Goal: Information Seeking & Learning: Learn about a topic

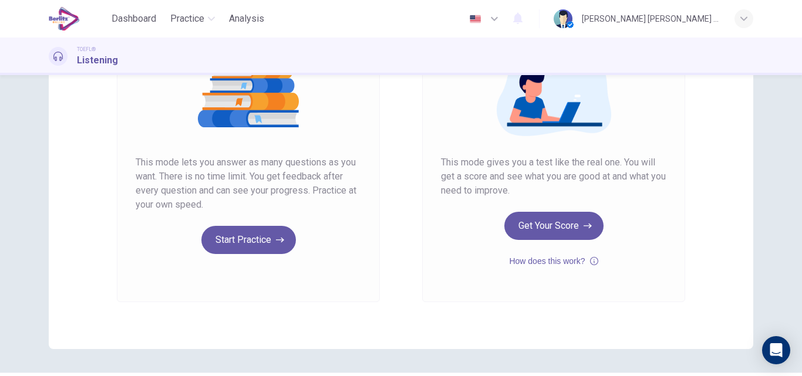
scroll to position [176, 0]
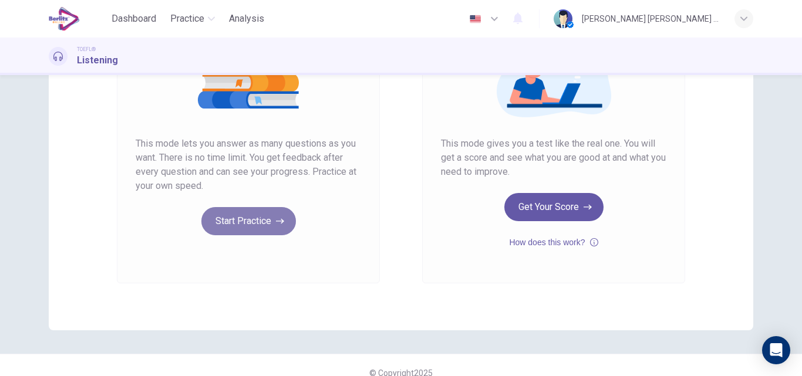
click at [268, 220] on button "Start Practice" at bounding box center [248, 221] width 94 height 28
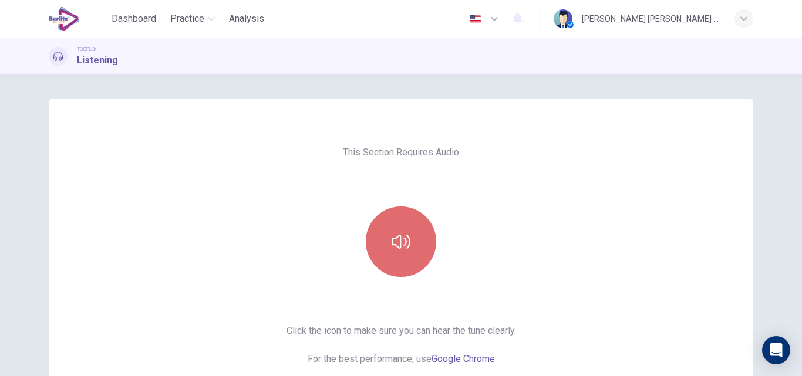
click at [406, 259] on button "button" at bounding box center [401, 242] width 70 height 70
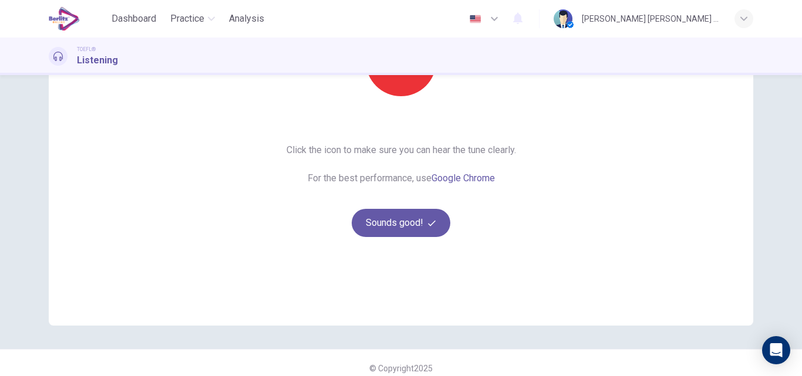
scroll to position [191, 0]
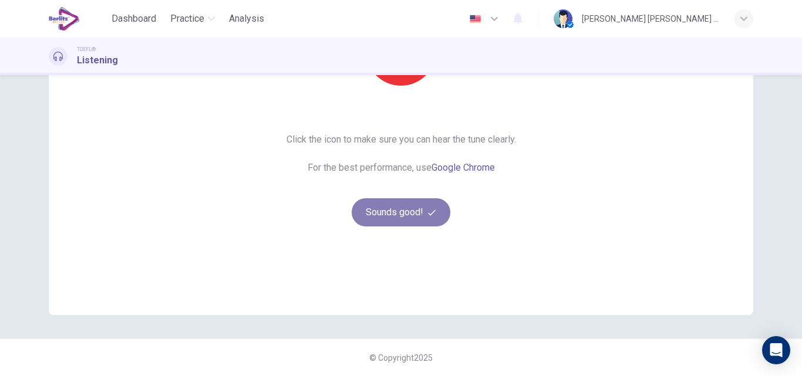
click at [373, 219] on button "Sounds good!" at bounding box center [401, 212] width 99 height 28
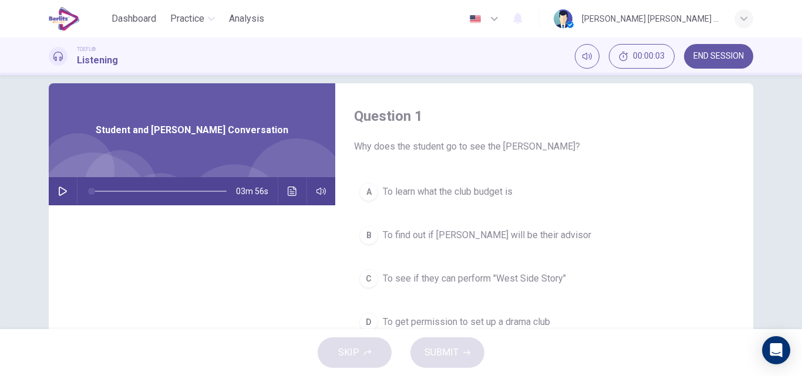
scroll to position [0, 0]
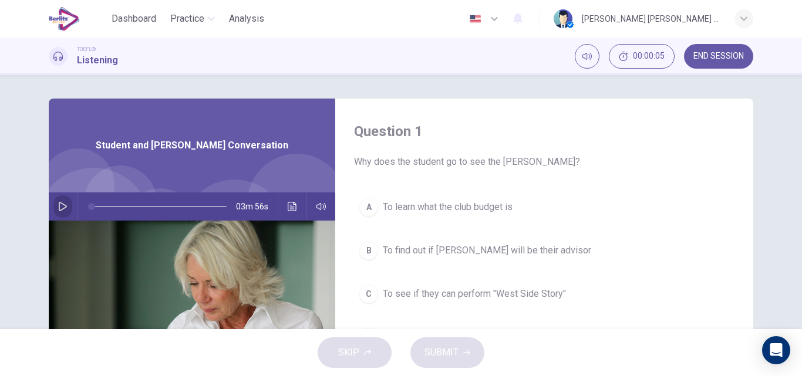
click at [62, 207] on icon "button" at bounding box center [62, 206] width 9 height 9
type input "*"
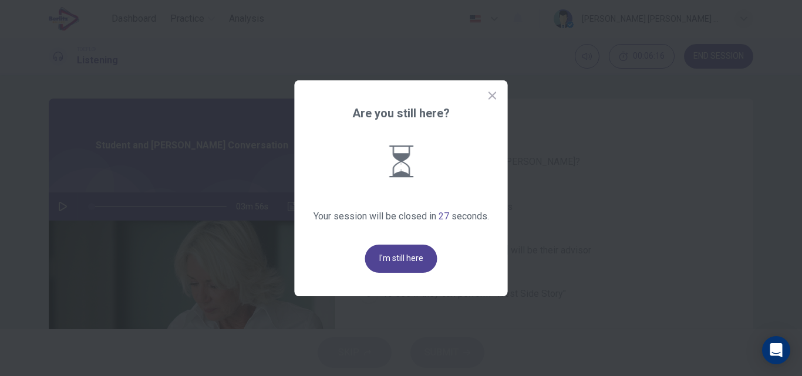
click at [414, 265] on button "I'm still here" at bounding box center [401, 259] width 72 height 28
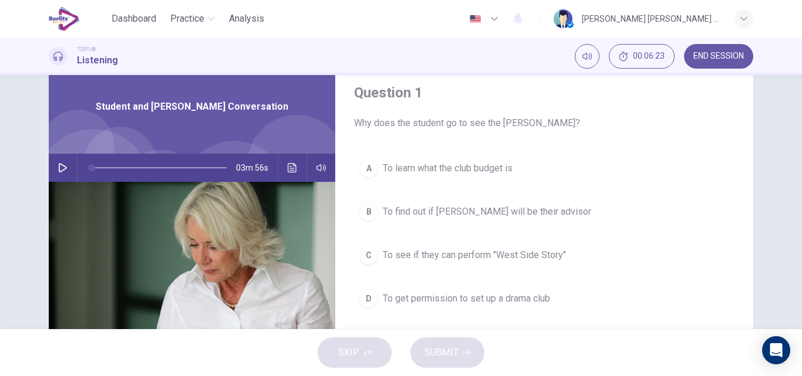
scroll to position [59, 0]
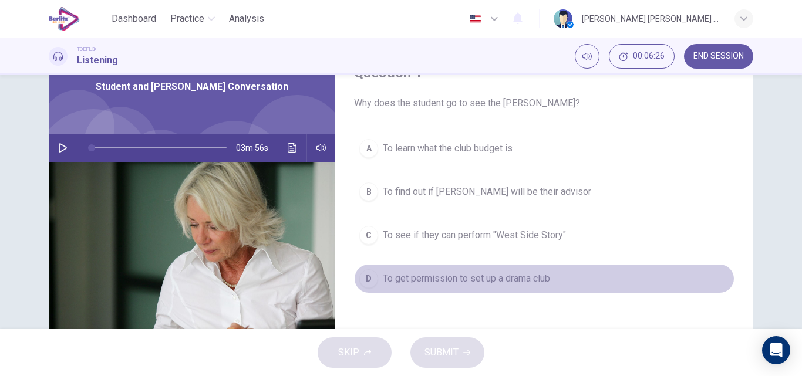
click at [436, 281] on span "To get permission to set up a drama club" at bounding box center [466, 279] width 167 height 14
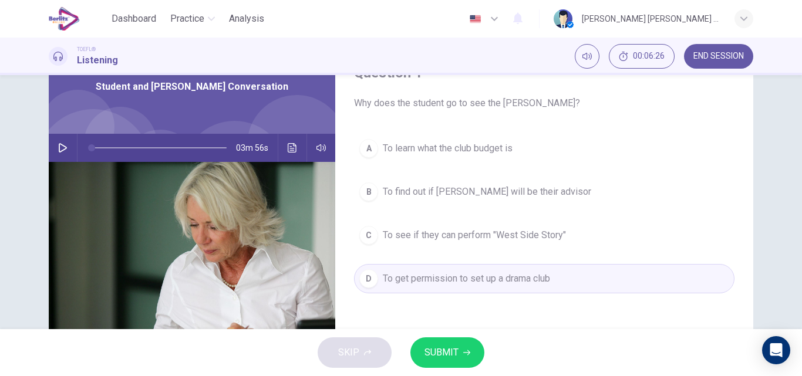
click at [453, 355] on span "SUBMIT" at bounding box center [441, 352] width 34 height 16
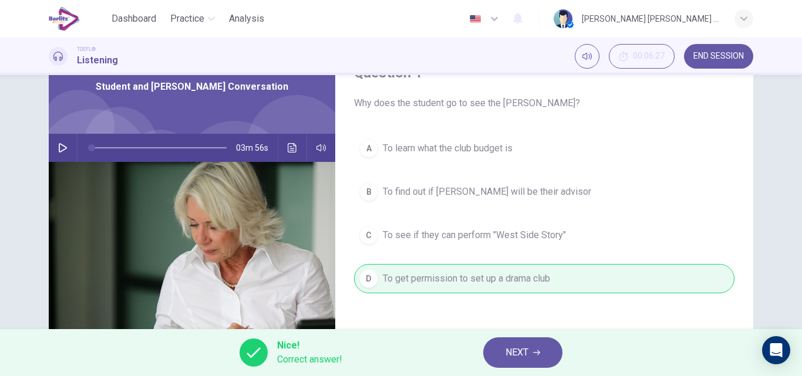
click at [523, 352] on span "NEXT" at bounding box center [516, 352] width 23 height 16
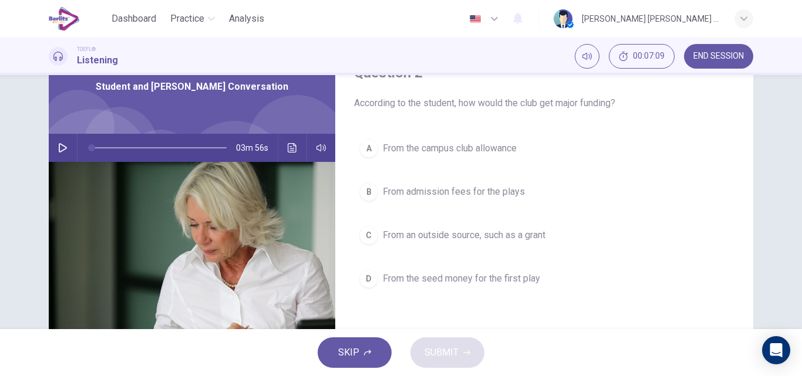
click at [496, 193] on span "From admission fees for the plays" at bounding box center [454, 192] width 142 height 14
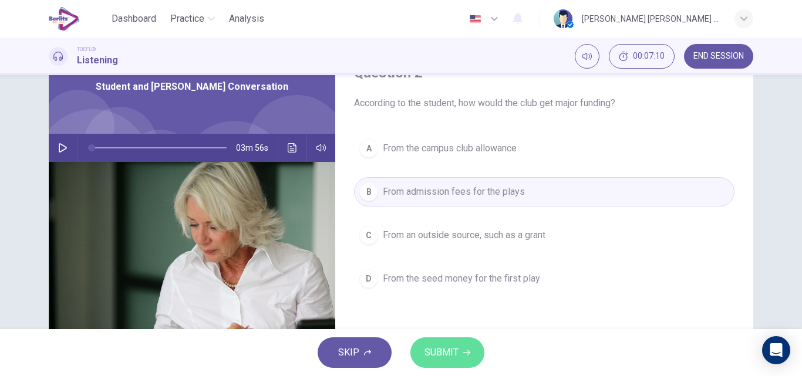
click at [444, 353] on span "SUBMIT" at bounding box center [441, 352] width 34 height 16
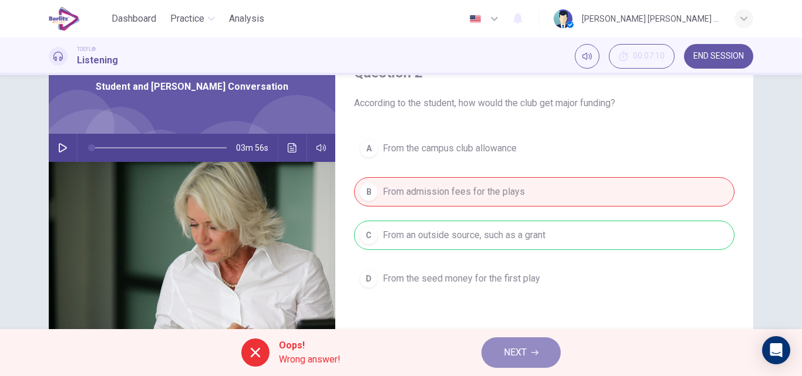
click at [529, 353] on button "NEXT" at bounding box center [520, 352] width 79 height 31
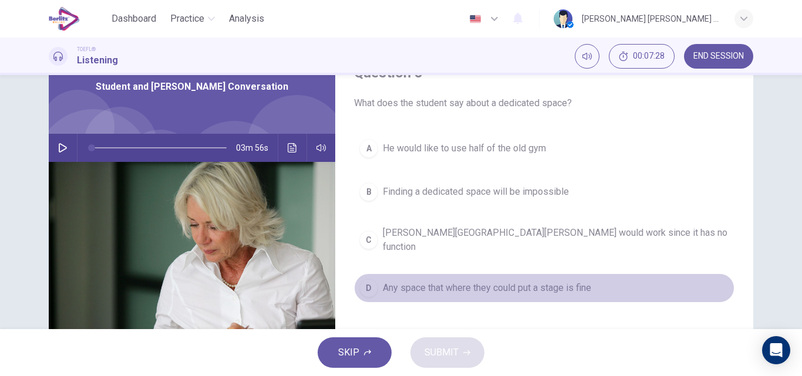
click at [518, 281] on span "Any space that where they could put a stage is fine" at bounding box center [487, 288] width 208 height 14
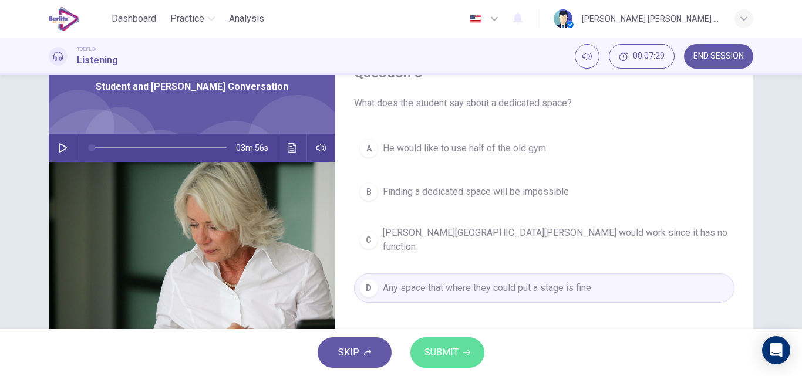
click at [456, 354] on span "SUBMIT" at bounding box center [441, 352] width 34 height 16
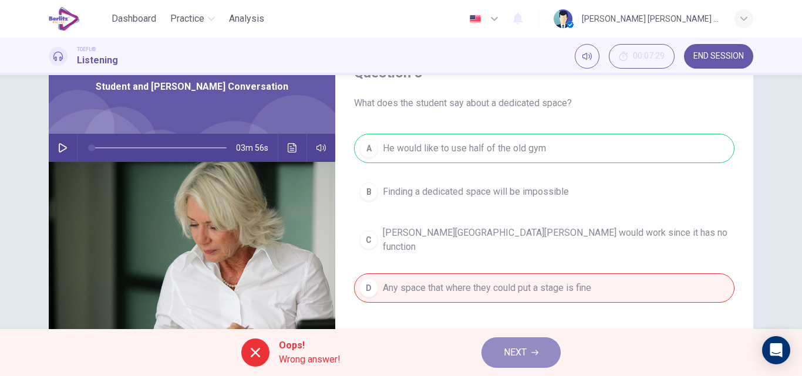
click at [516, 353] on span "NEXT" at bounding box center [515, 352] width 23 height 16
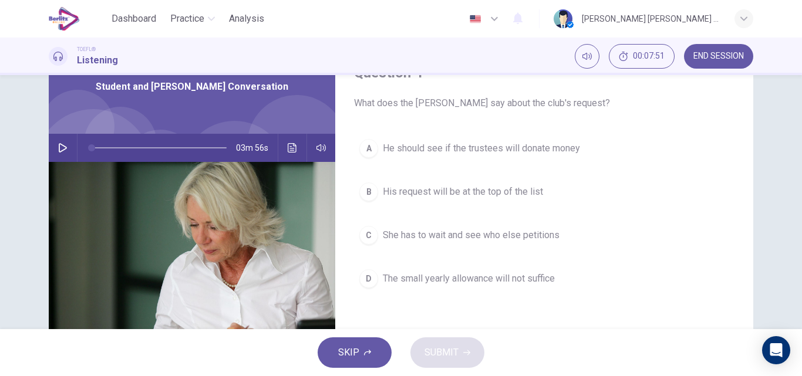
click at [417, 191] on span "His request will be at the top of the list" at bounding box center [463, 192] width 160 height 14
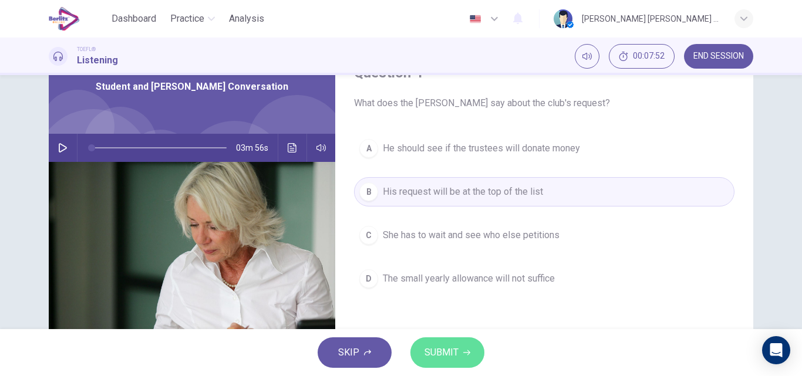
click at [436, 349] on span "SUBMIT" at bounding box center [441, 352] width 34 height 16
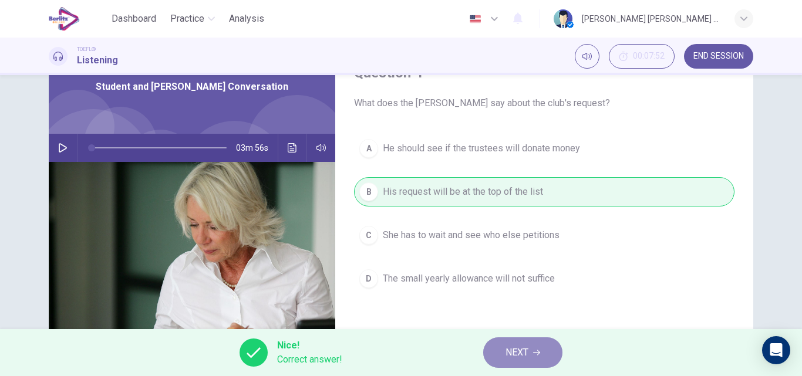
click at [541, 355] on button "NEXT" at bounding box center [522, 352] width 79 height 31
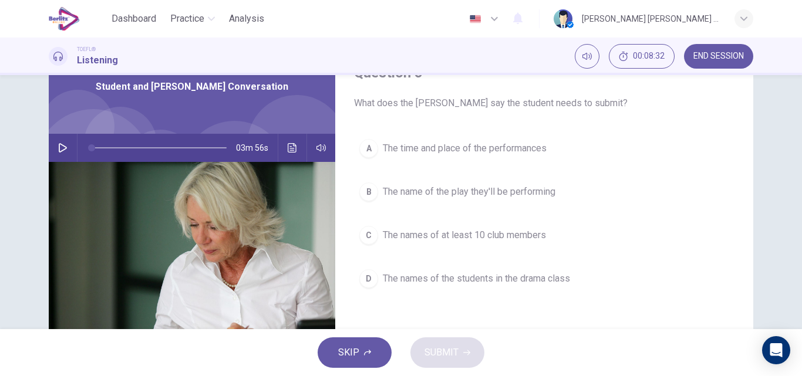
click at [449, 238] on span "The names of at least 10 club members" at bounding box center [464, 235] width 163 height 14
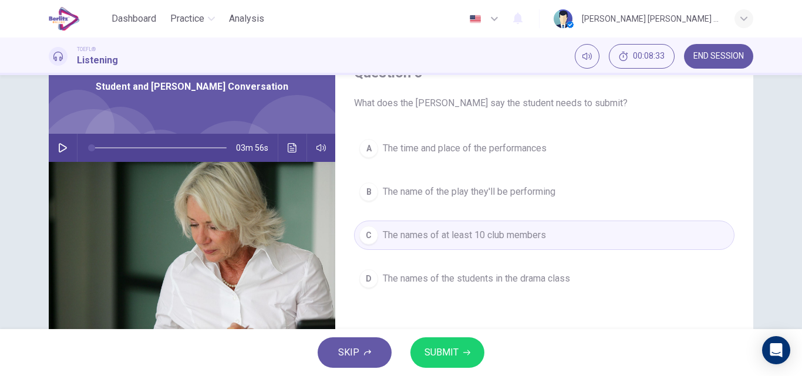
click at [440, 352] on span "SUBMIT" at bounding box center [441, 352] width 34 height 16
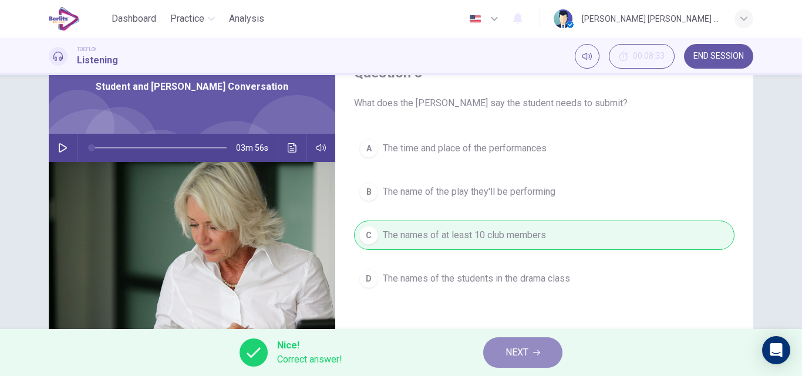
click at [541, 357] on button "NEXT" at bounding box center [522, 352] width 79 height 31
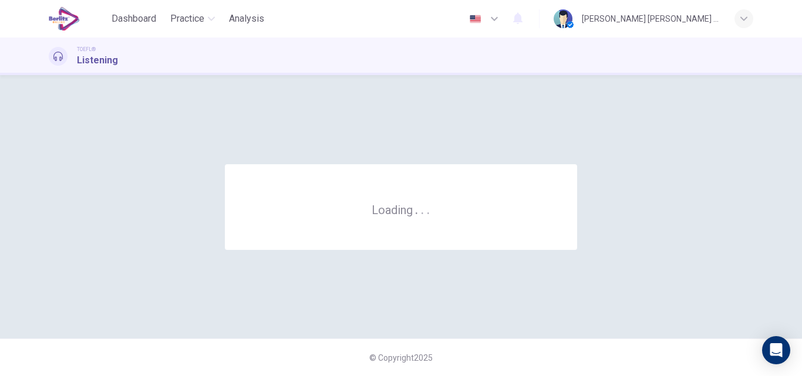
scroll to position [0, 0]
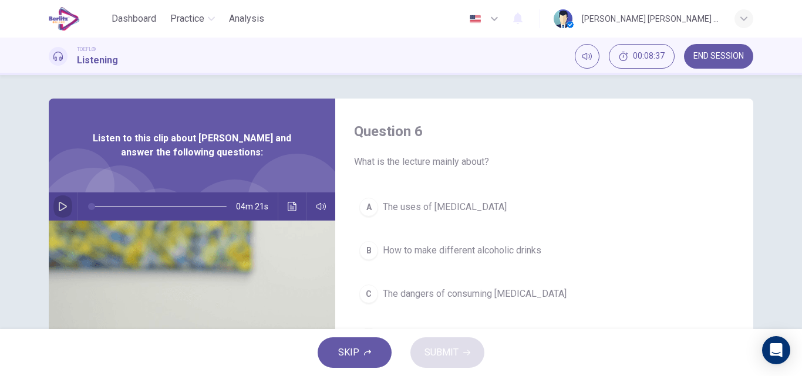
click at [62, 207] on icon "button" at bounding box center [62, 206] width 9 height 9
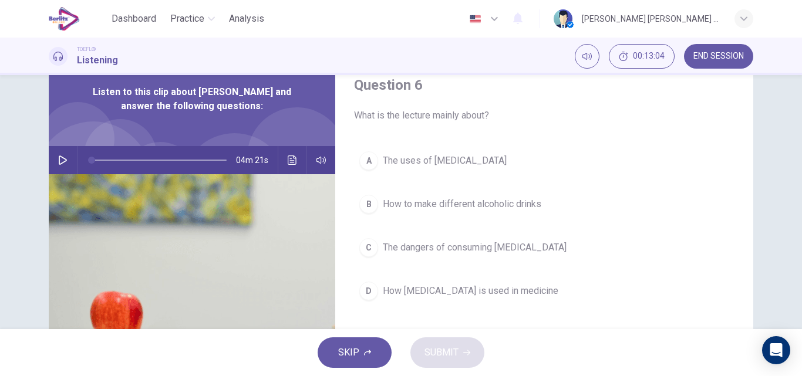
scroll to position [59, 0]
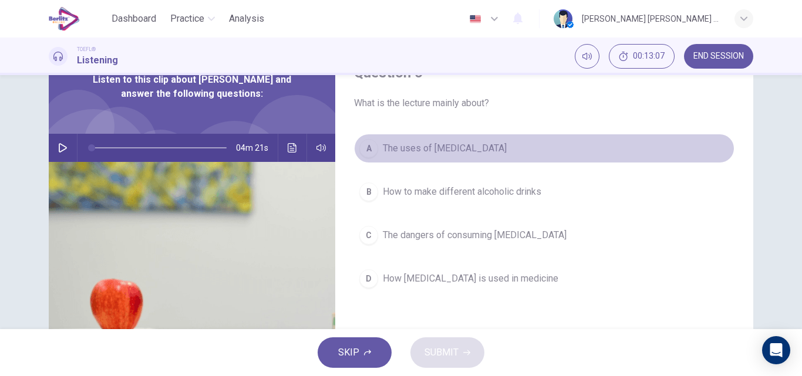
click at [431, 147] on span "The uses of ethanol" at bounding box center [445, 148] width 124 height 14
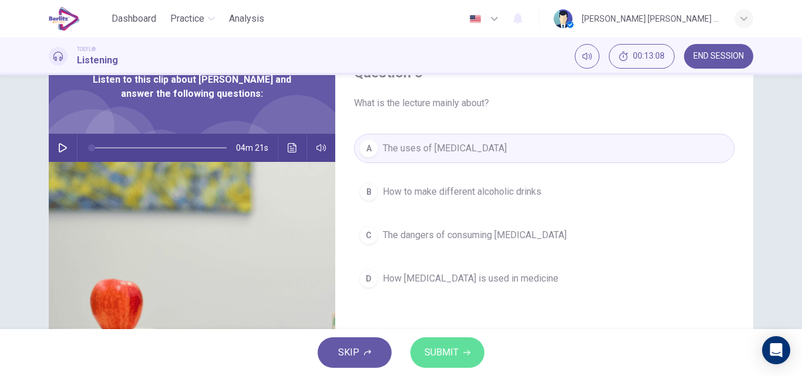
click at [458, 349] on button "SUBMIT" at bounding box center [447, 352] width 74 height 31
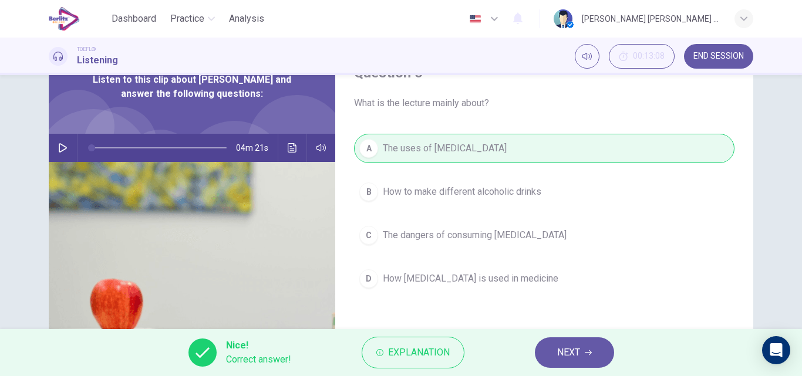
click at [578, 356] on span "NEXT" at bounding box center [568, 352] width 23 height 16
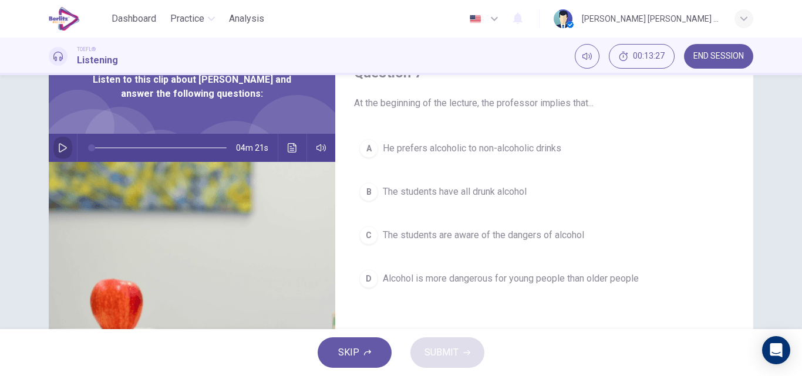
click at [59, 148] on icon "button" at bounding box center [62, 147] width 9 height 9
click at [62, 149] on icon "button" at bounding box center [62, 147] width 9 height 9
click at [485, 191] on span "The students have all drunk alcohol" at bounding box center [455, 192] width 144 height 14
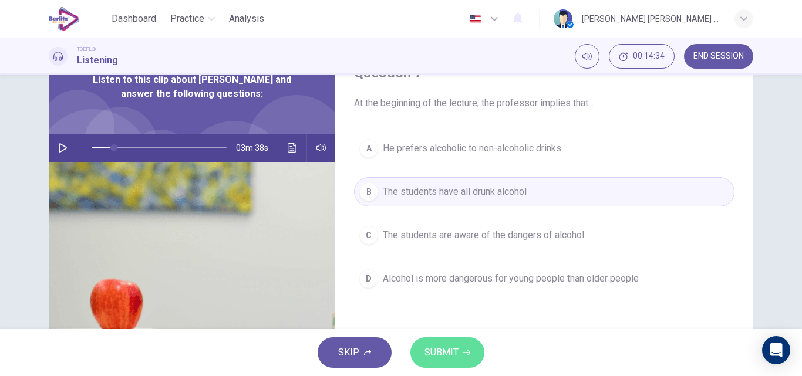
click at [454, 348] on span "SUBMIT" at bounding box center [441, 352] width 34 height 16
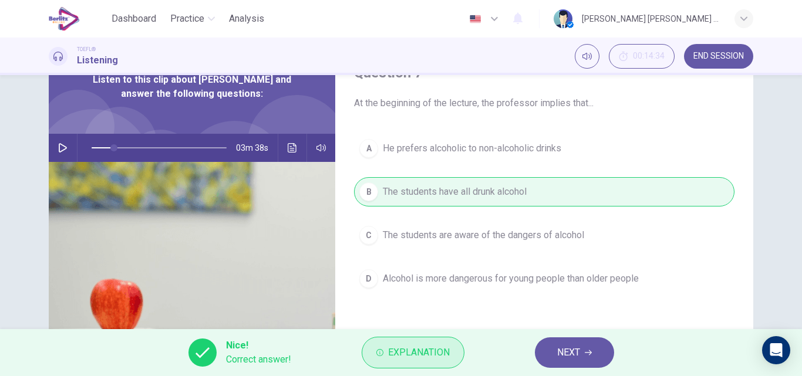
click at [442, 351] on span "Explanation" at bounding box center [419, 352] width 62 height 16
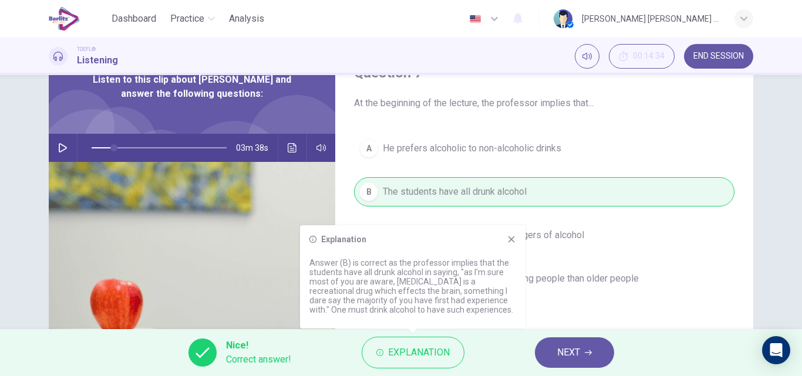
click at [514, 238] on icon at bounding box center [510, 239] width 9 height 9
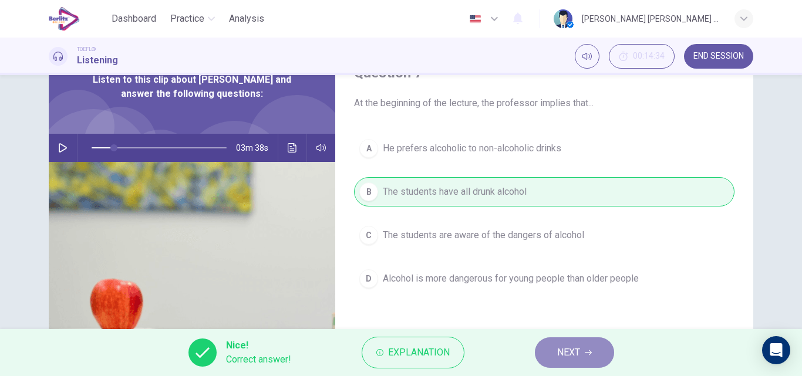
click at [569, 363] on button "NEXT" at bounding box center [574, 352] width 79 height 31
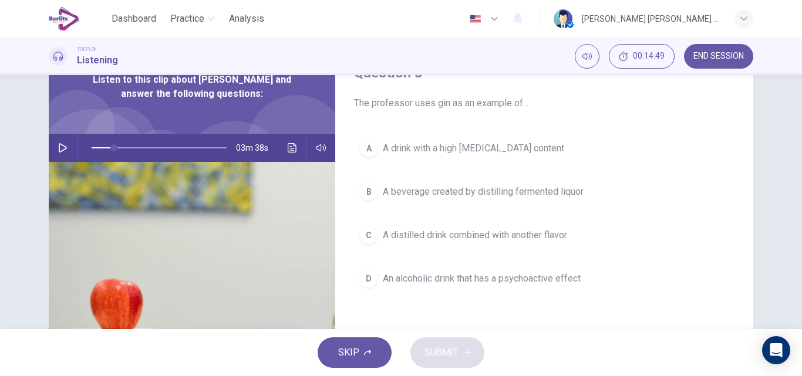
click at [532, 234] on span "A distilled drink combined with another flavor" at bounding box center [475, 235] width 184 height 14
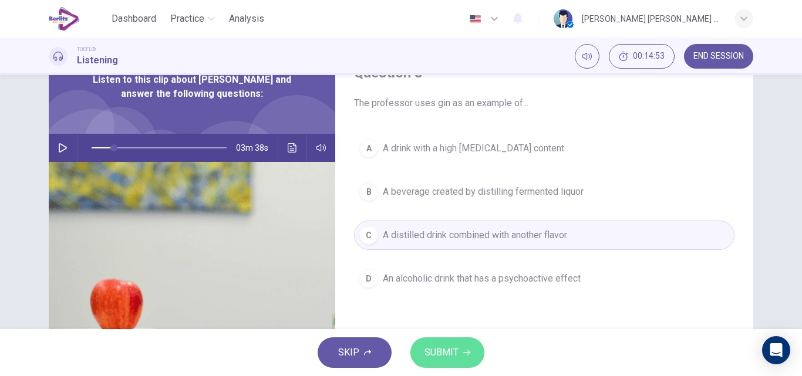
click at [458, 348] on button "SUBMIT" at bounding box center [447, 352] width 74 height 31
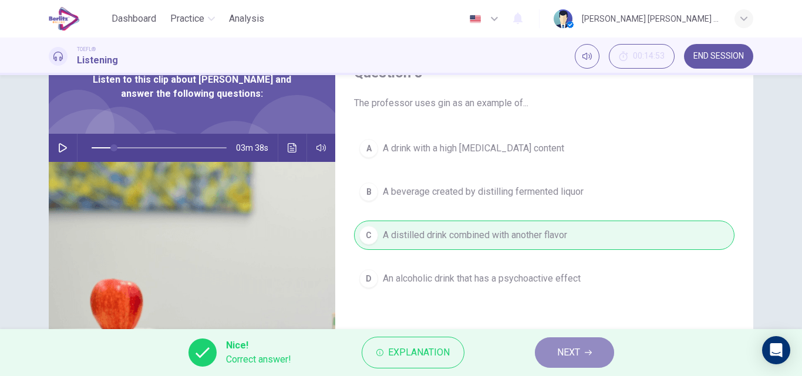
click at [558, 349] on span "NEXT" at bounding box center [568, 352] width 23 height 16
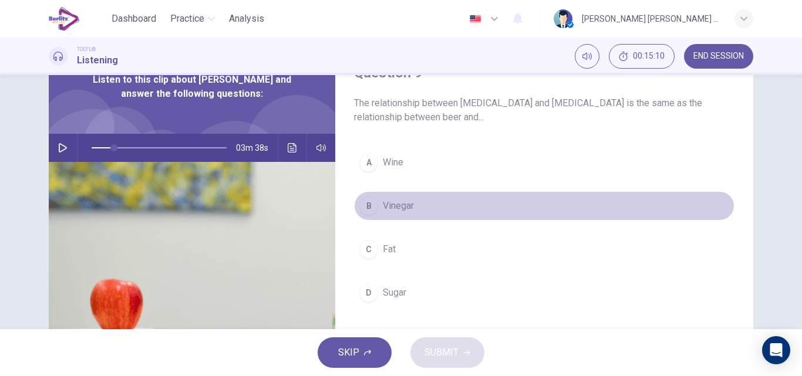
click at [403, 206] on span "Vinegar" at bounding box center [398, 206] width 31 height 14
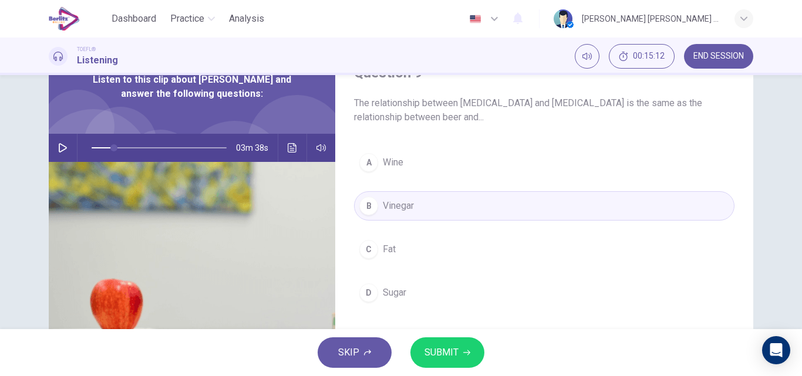
click at [438, 346] on span "SUBMIT" at bounding box center [441, 352] width 34 height 16
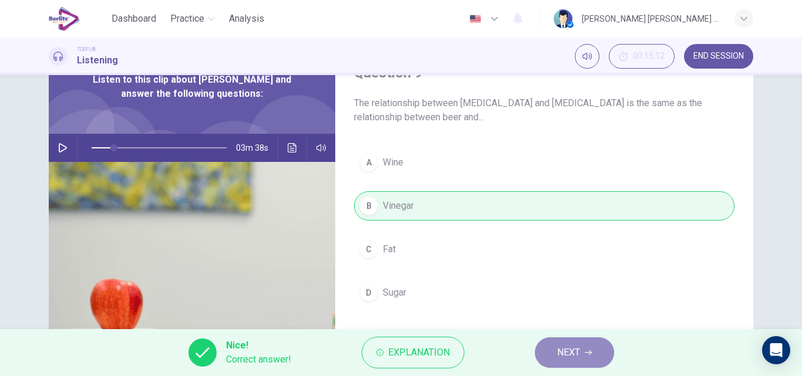
click at [567, 344] on span "NEXT" at bounding box center [568, 352] width 23 height 16
type input "**"
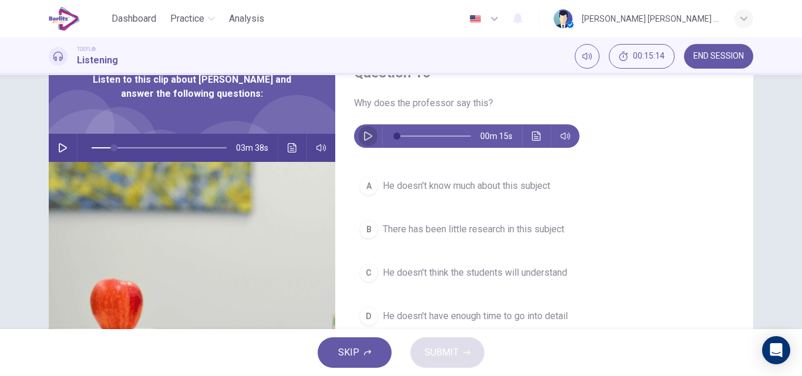
click at [363, 135] on icon "button" at bounding box center [367, 135] width 9 height 9
click at [363, 140] on icon "button" at bounding box center [367, 135] width 9 height 9
type input "*"
click at [532, 133] on icon "Click to see the audio transcription" at bounding box center [536, 135] width 9 height 9
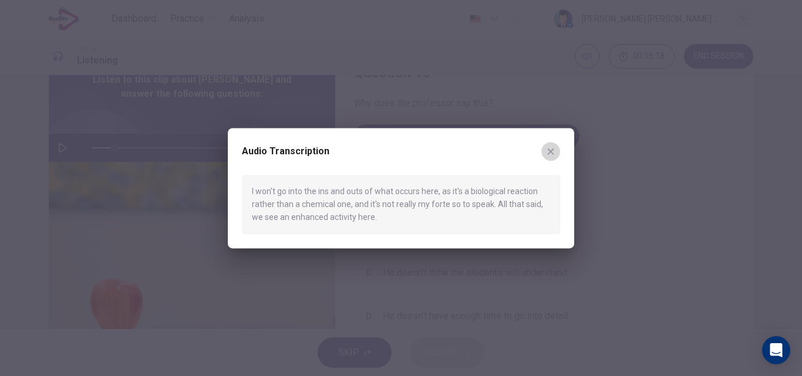
click at [550, 148] on icon "button" at bounding box center [550, 151] width 9 height 9
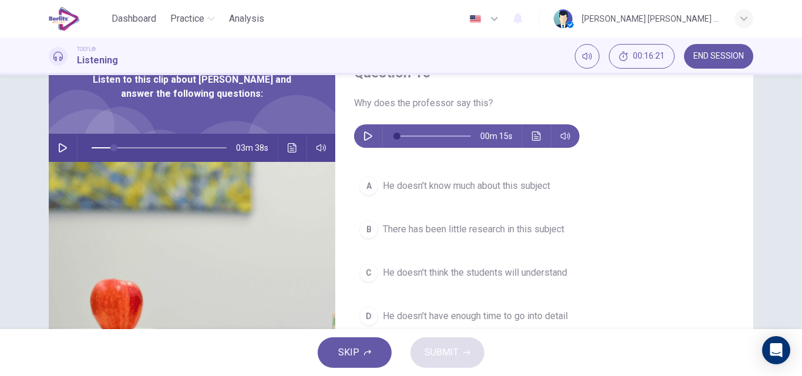
click at [441, 188] on span "He doesn't know much about this subject" at bounding box center [466, 186] width 167 height 14
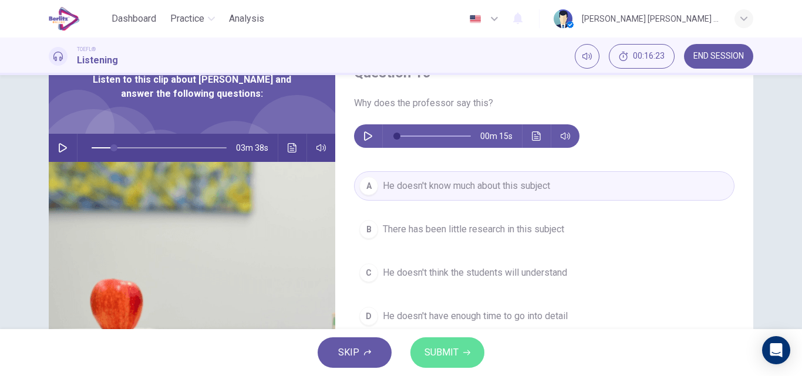
click at [447, 350] on span "SUBMIT" at bounding box center [441, 352] width 34 height 16
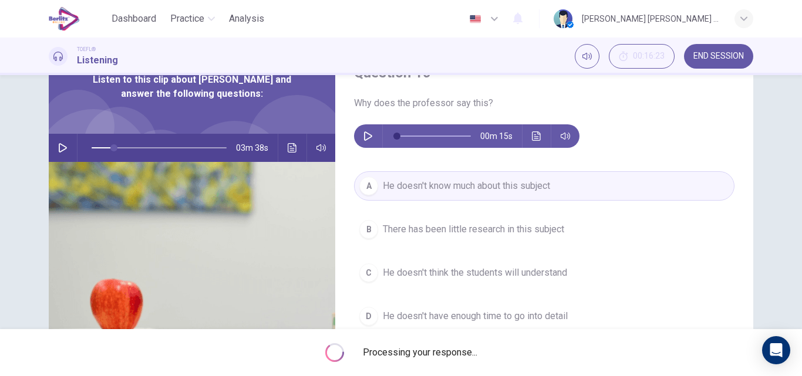
type input "**"
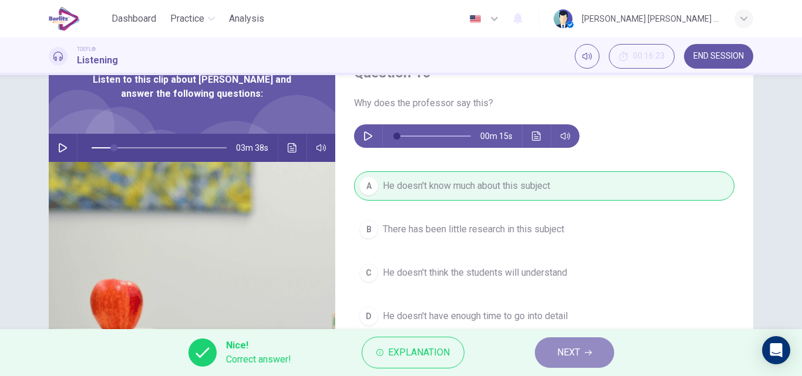
click at [558, 349] on span "NEXT" at bounding box center [568, 352] width 23 height 16
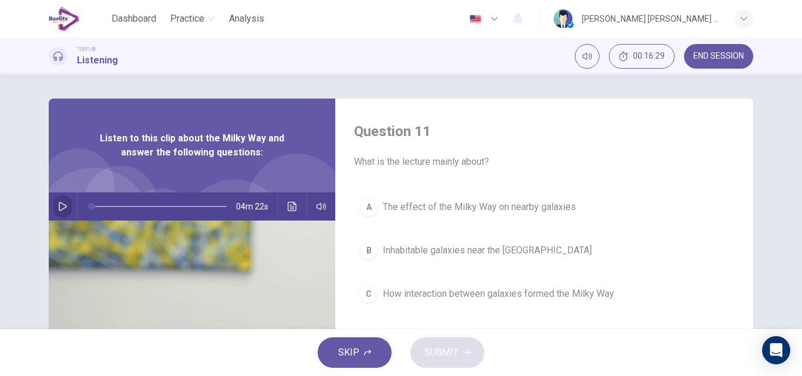
click at [58, 208] on icon "button" at bounding box center [62, 206] width 9 height 9
drag, startPoint x: 104, startPoint y: 205, endPoint x: 85, endPoint y: 202, distance: 19.6
click at [88, 203] on span at bounding box center [91, 206] width 7 height 7
type input "*"
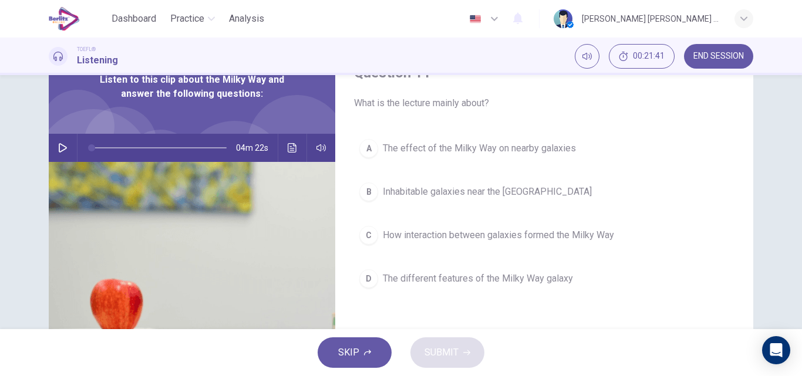
click at [512, 282] on span "The different features of the Milky Way galaxy" at bounding box center [478, 279] width 190 height 14
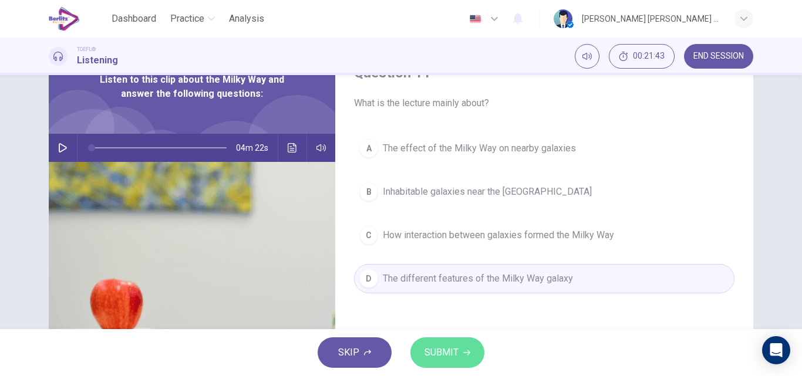
click at [457, 351] on span "SUBMIT" at bounding box center [441, 352] width 34 height 16
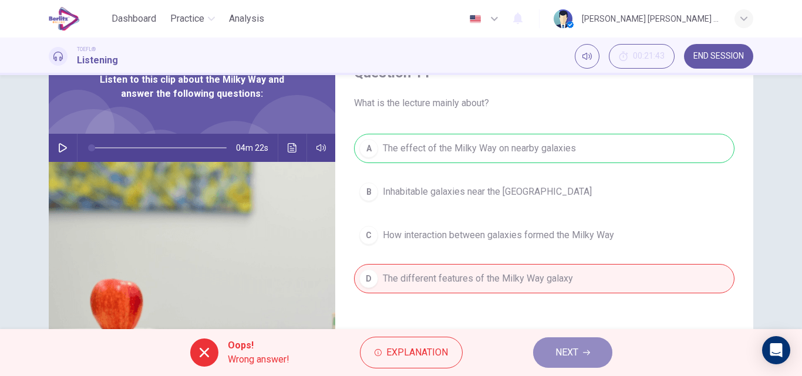
click at [566, 357] on span "NEXT" at bounding box center [566, 352] width 23 height 16
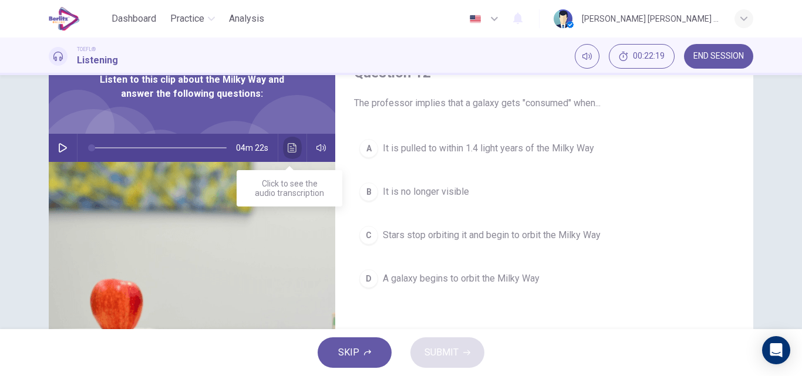
click at [290, 151] on icon "Click to see the audio transcription" at bounding box center [292, 147] width 9 height 9
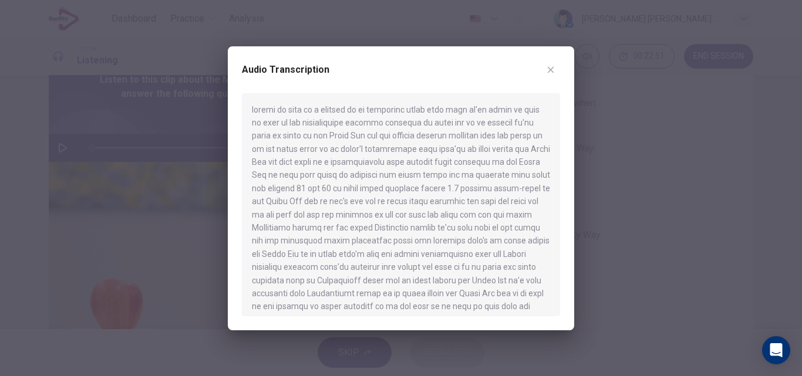
click at [553, 67] on icon "button" at bounding box center [551, 69] width 6 height 6
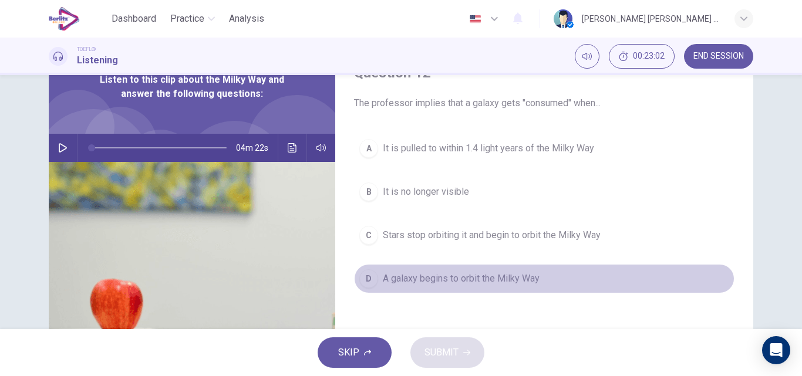
click at [527, 278] on span "A galaxy begins to orbit the Milky Way" at bounding box center [461, 279] width 157 height 14
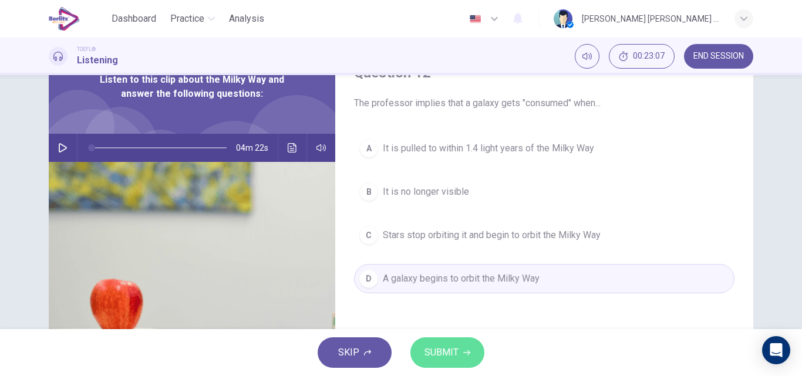
click at [460, 347] on button "SUBMIT" at bounding box center [447, 352] width 74 height 31
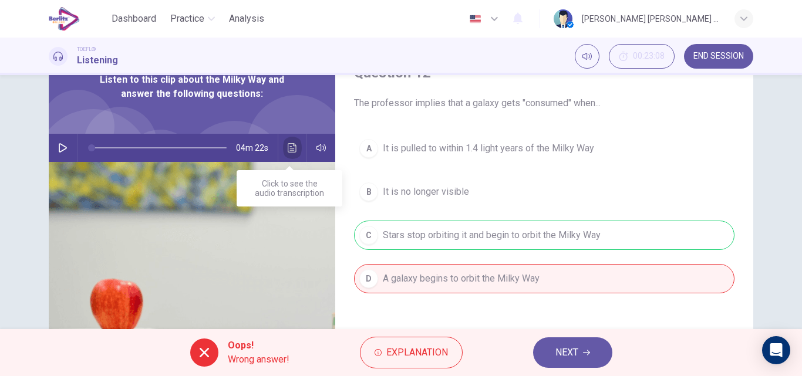
click at [288, 150] on icon "Click to see the audio transcription" at bounding box center [292, 147] width 9 height 9
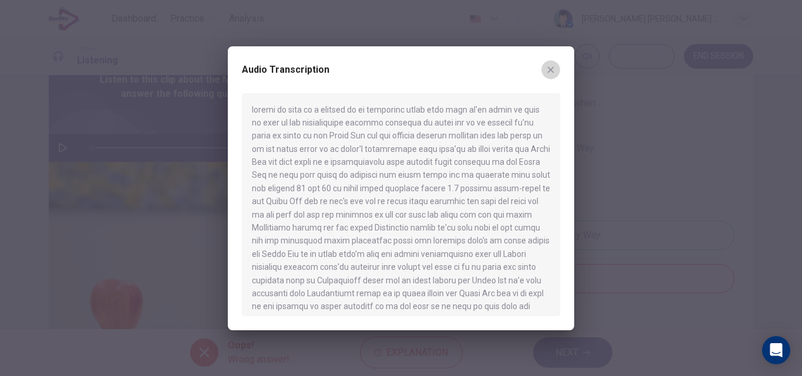
click at [555, 67] on icon "button" at bounding box center [550, 69] width 9 height 9
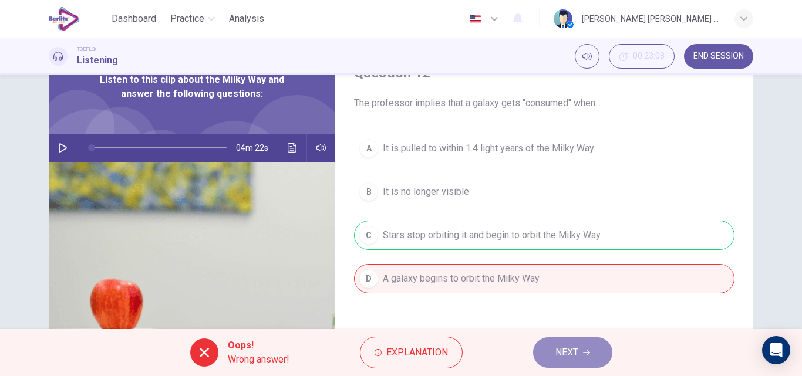
click at [596, 350] on button "NEXT" at bounding box center [572, 352] width 79 height 31
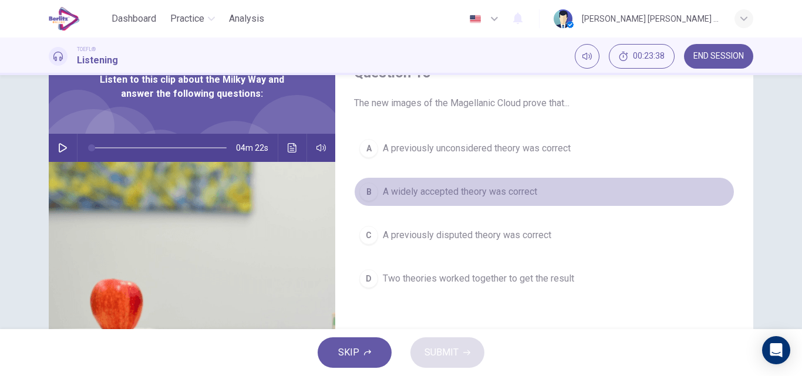
click at [435, 192] on span "A widely accepted theory was correct" at bounding box center [460, 192] width 154 height 14
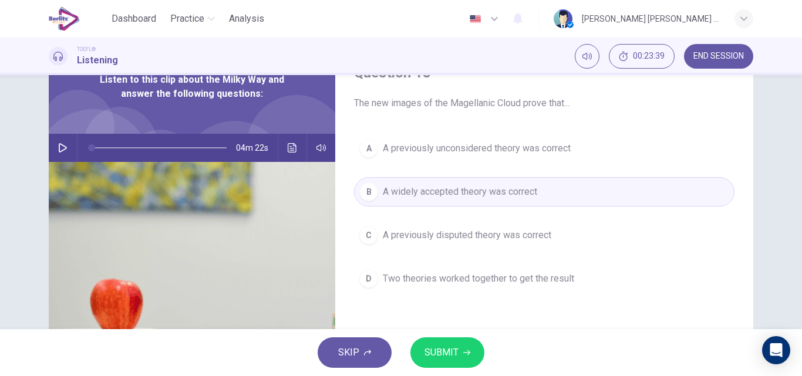
click at [447, 352] on span "SUBMIT" at bounding box center [441, 352] width 34 height 16
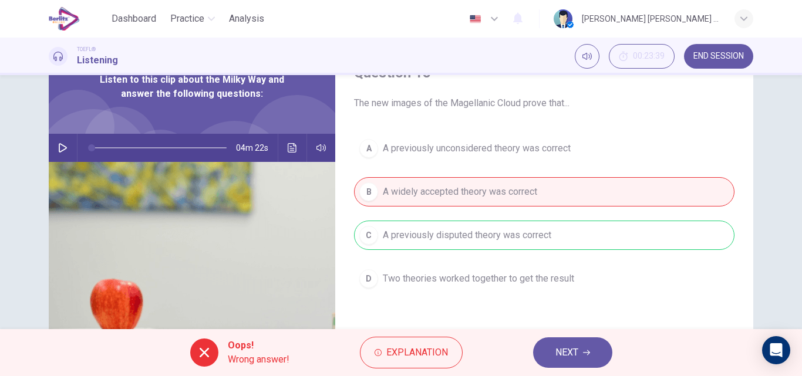
click at [570, 357] on span "NEXT" at bounding box center [566, 352] width 23 height 16
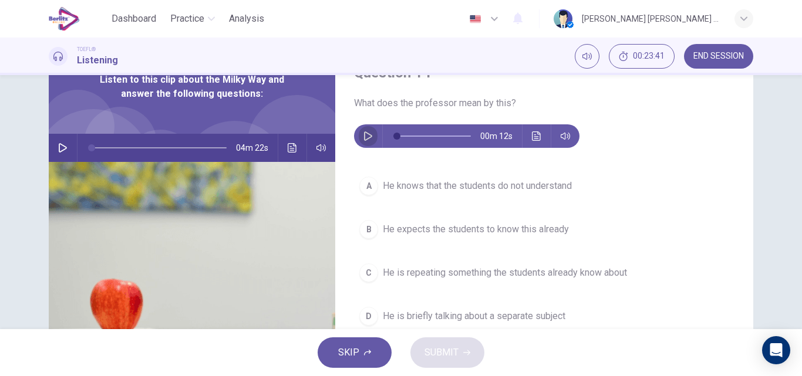
click at [364, 133] on icon "button" at bounding box center [367, 135] width 9 height 9
type input "*"
click at [62, 146] on icon "button" at bounding box center [63, 147] width 8 height 9
type input "*"
click at [363, 140] on icon "button" at bounding box center [367, 135] width 9 height 9
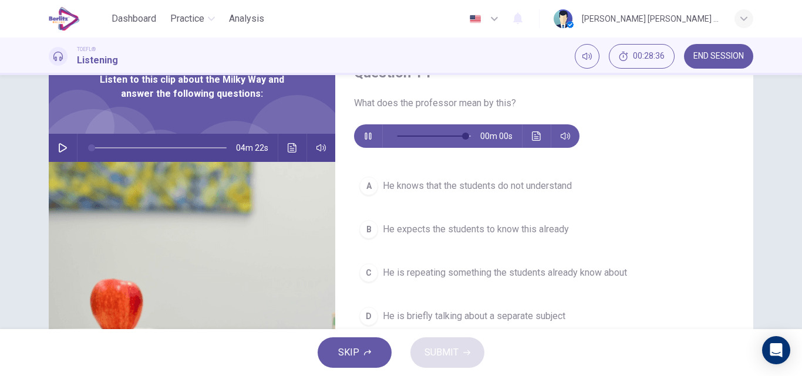
type input "*"
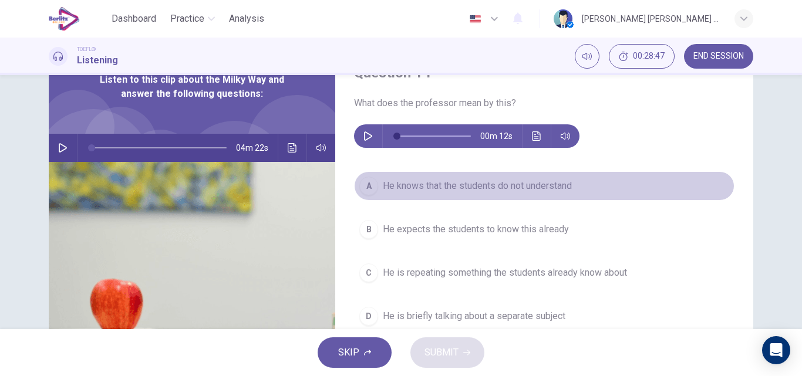
click at [412, 185] on span "He knows that the students do not understand" at bounding box center [477, 186] width 189 height 14
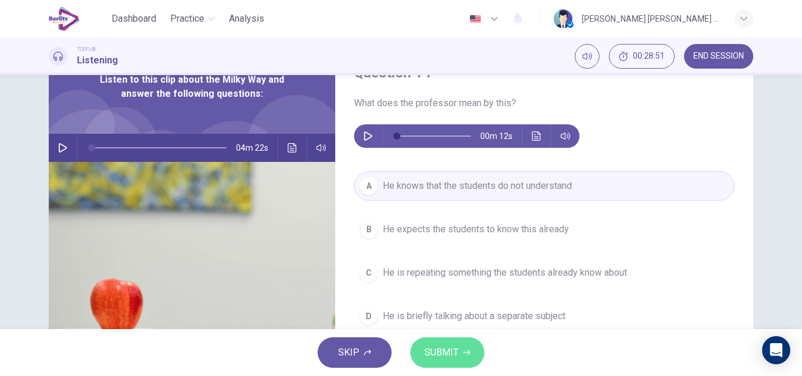
click at [458, 345] on button "SUBMIT" at bounding box center [447, 352] width 74 height 31
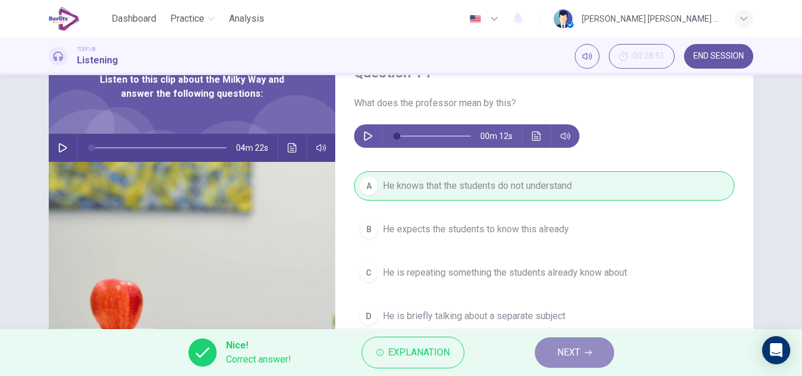
click at [574, 349] on span "NEXT" at bounding box center [568, 352] width 23 height 16
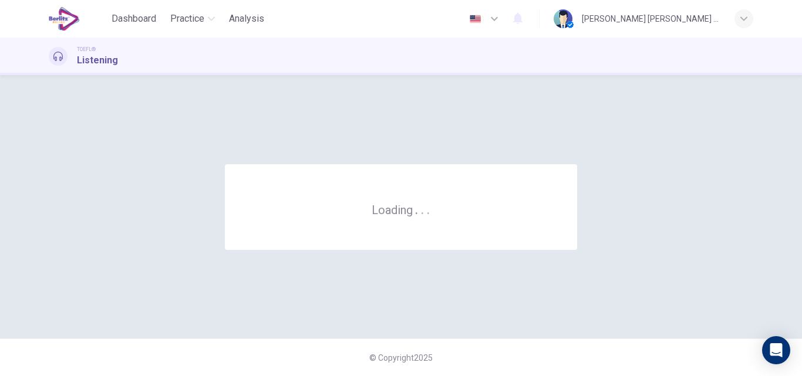
scroll to position [0, 0]
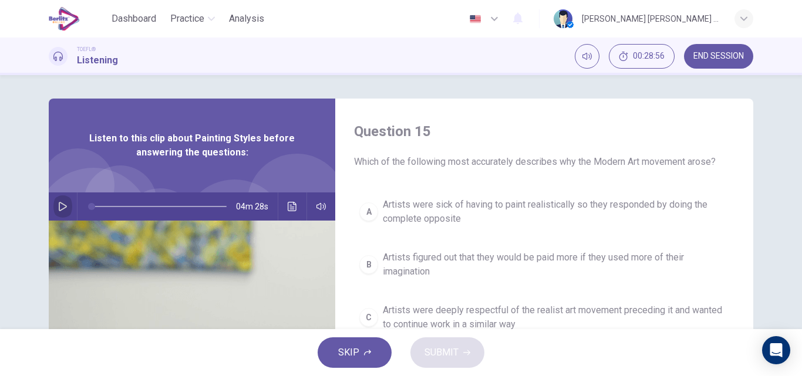
click at [53, 207] on button "button" at bounding box center [62, 206] width 19 height 28
type input "*"
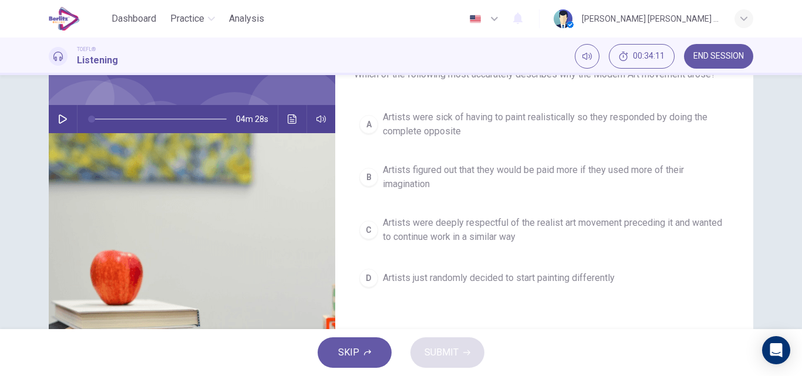
scroll to position [59, 0]
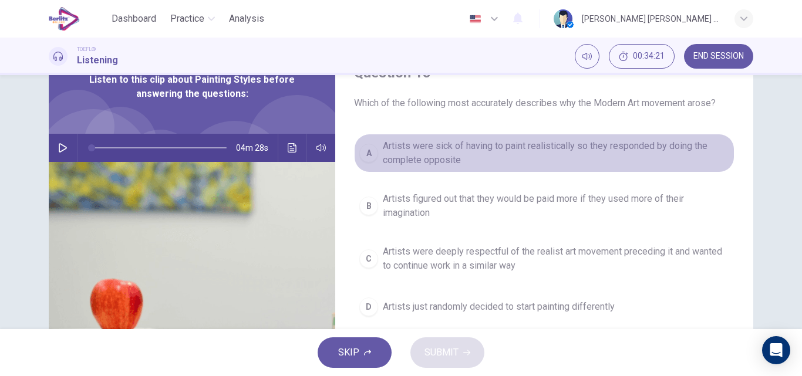
click at [496, 146] on span "Artists were sick of having to paint realistically so they responded by doing t…" at bounding box center [556, 153] width 346 height 28
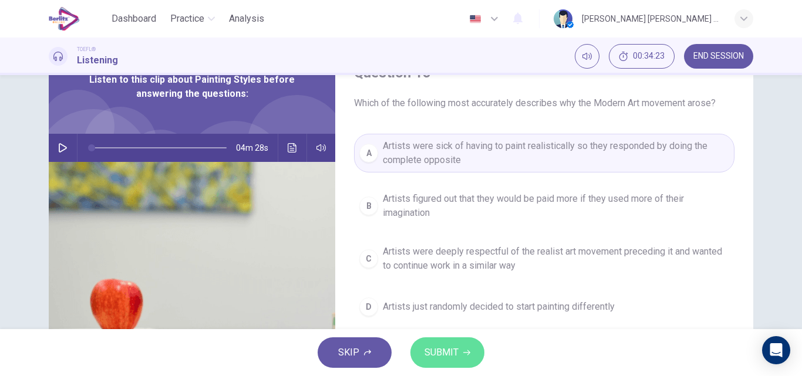
click at [474, 360] on button "SUBMIT" at bounding box center [447, 352] width 74 height 31
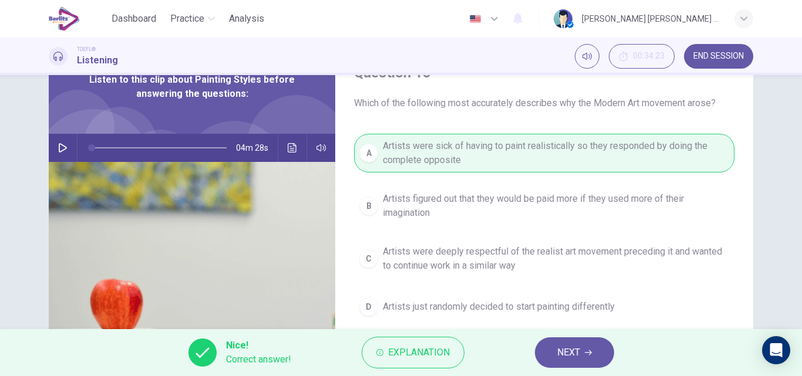
click at [589, 353] on icon "button" at bounding box center [588, 352] width 7 height 5
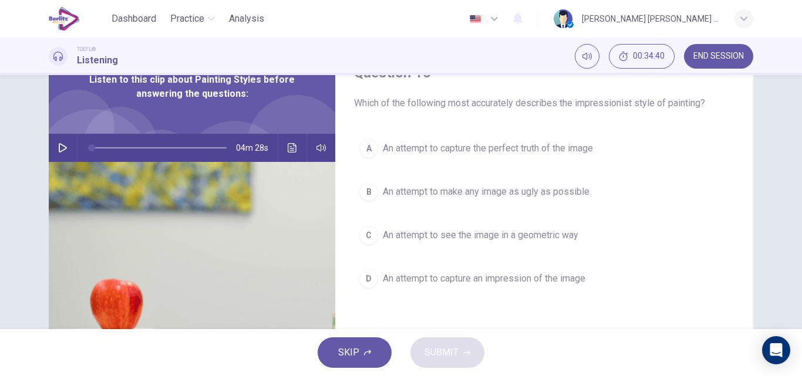
click at [481, 145] on span "An attempt to capture the perfect truth of the image" at bounding box center [488, 148] width 210 height 14
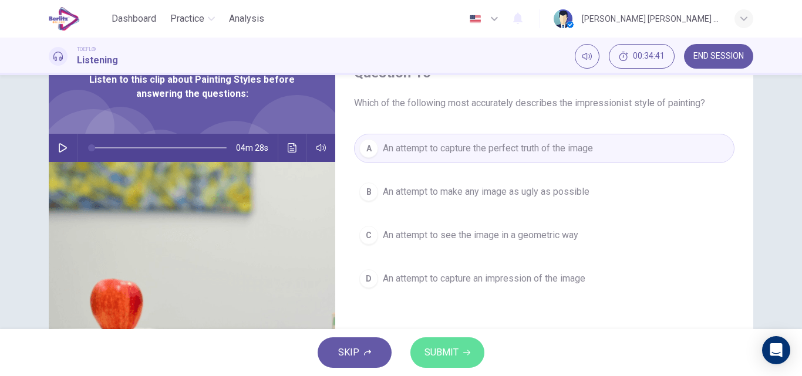
click at [452, 353] on span "SUBMIT" at bounding box center [441, 352] width 34 height 16
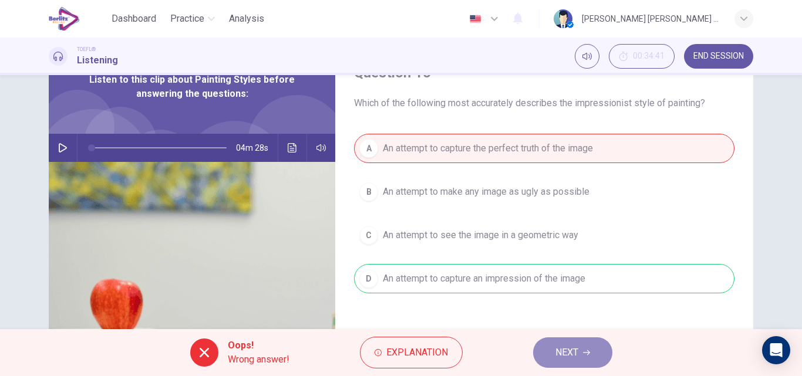
click at [571, 353] on span "NEXT" at bounding box center [566, 352] width 23 height 16
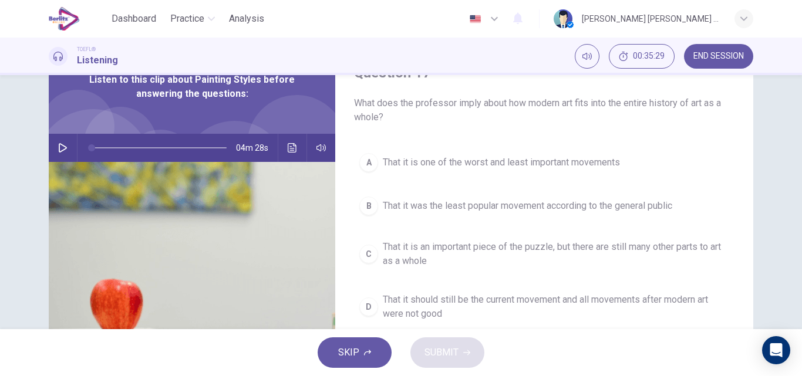
click at [473, 250] on span "That it is an important piece of the puzzle, but there are still many other par…" at bounding box center [556, 254] width 346 height 28
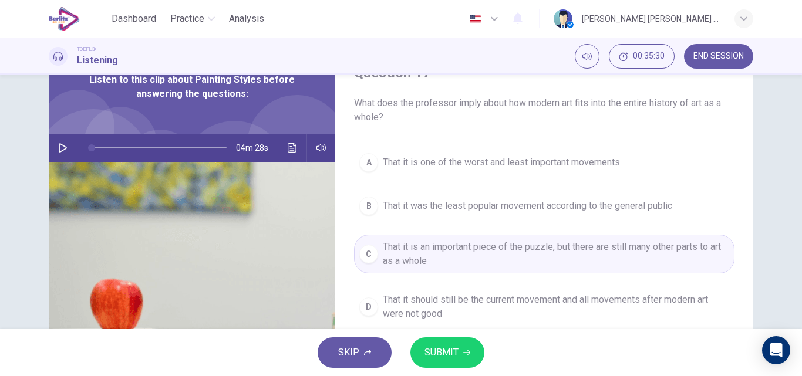
click at [439, 356] on span "SUBMIT" at bounding box center [441, 352] width 34 height 16
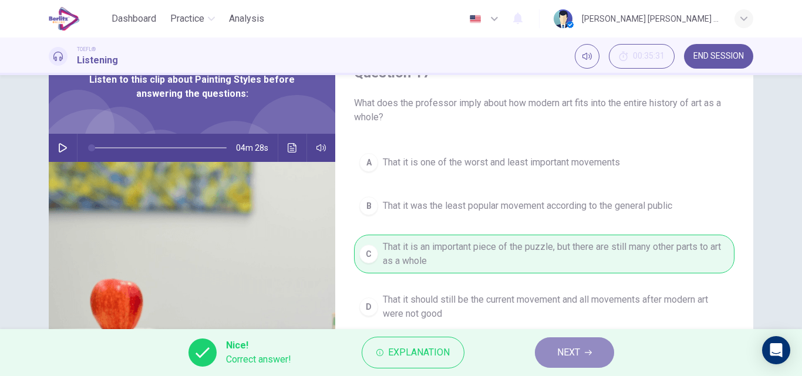
click at [568, 348] on span "NEXT" at bounding box center [568, 352] width 23 height 16
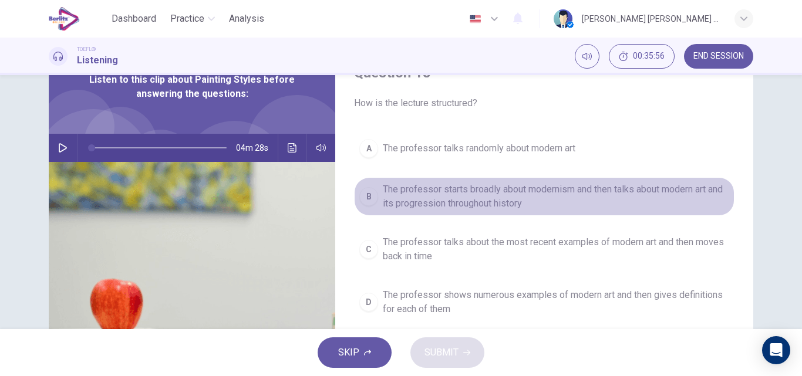
click at [526, 201] on span "The professor starts broadly about modernism and then talks about modern art an…" at bounding box center [556, 197] width 346 height 28
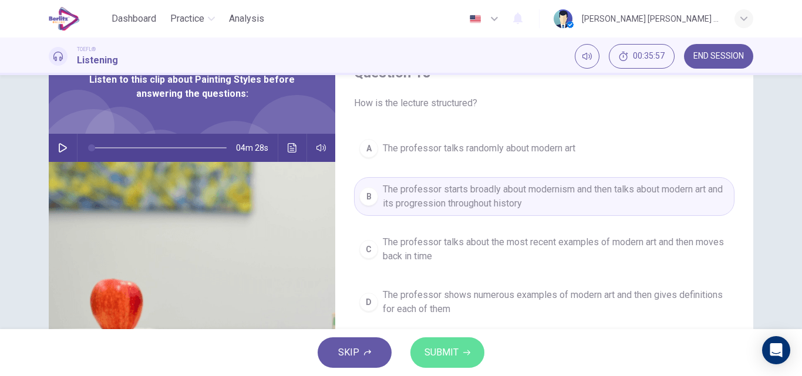
click at [458, 353] on button "SUBMIT" at bounding box center [447, 352] width 74 height 31
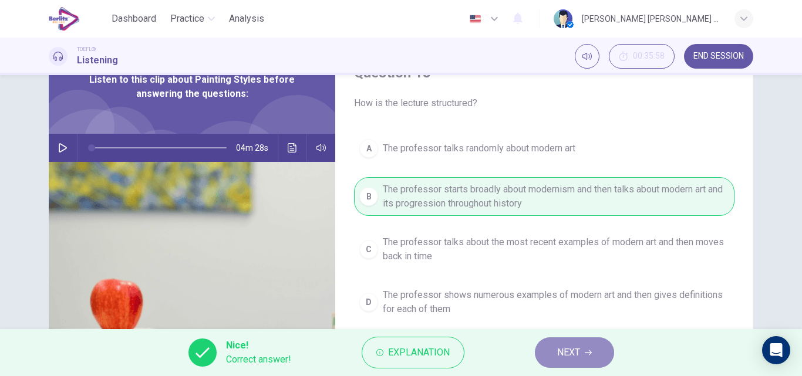
click at [582, 357] on button "NEXT" at bounding box center [574, 352] width 79 height 31
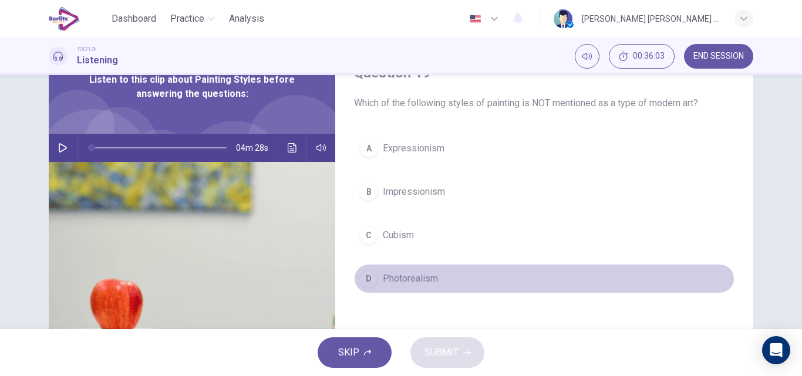
click at [428, 275] on span "Photorealism" at bounding box center [410, 279] width 55 height 14
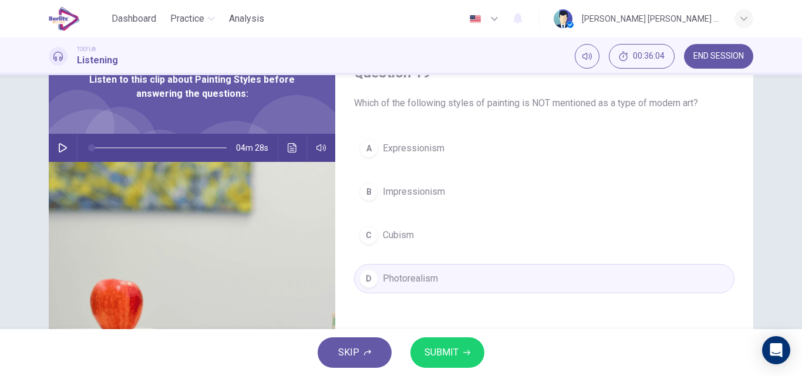
click at [461, 349] on button "SUBMIT" at bounding box center [447, 352] width 74 height 31
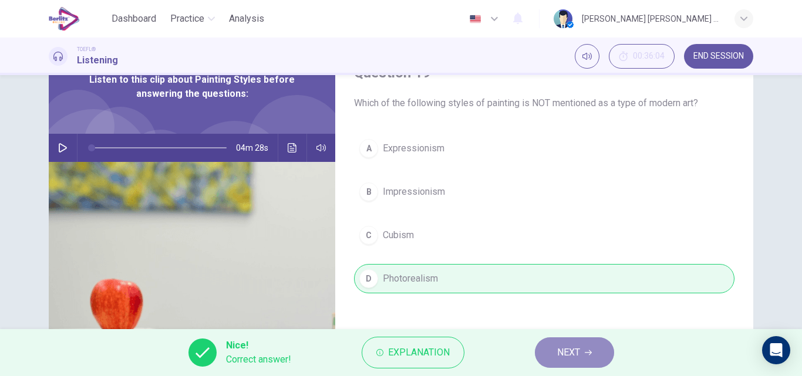
click at [579, 350] on span "NEXT" at bounding box center [568, 352] width 23 height 16
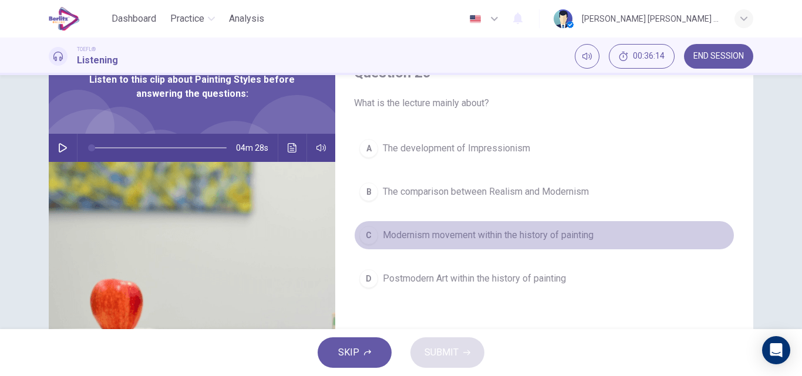
click at [519, 234] on span "Modernism movement within the history of painting" at bounding box center [488, 235] width 211 height 14
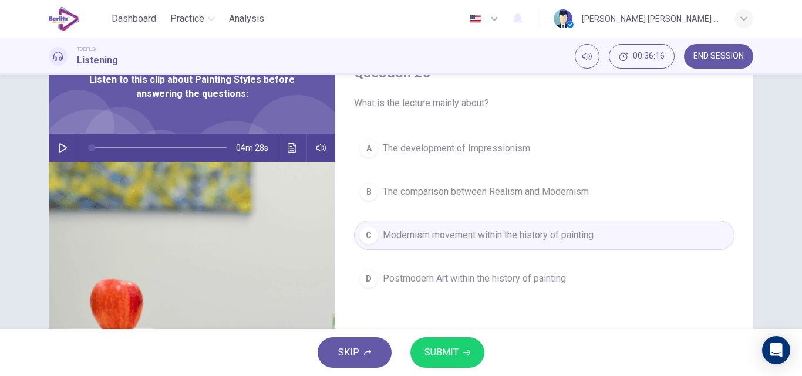
click at [445, 350] on span "SUBMIT" at bounding box center [441, 352] width 34 height 16
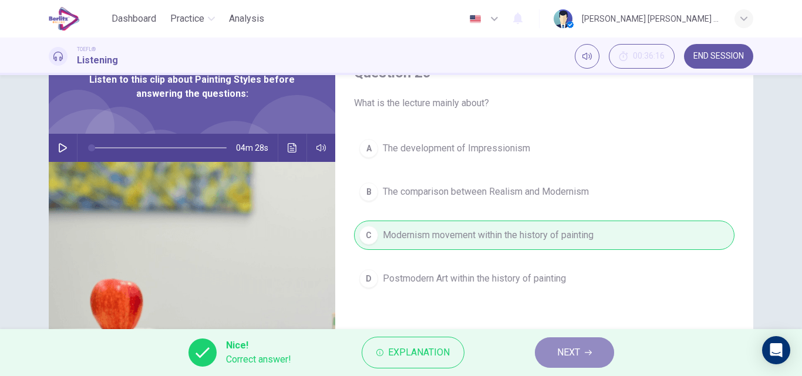
click at [575, 346] on span "NEXT" at bounding box center [568, 352] width 23 height 16
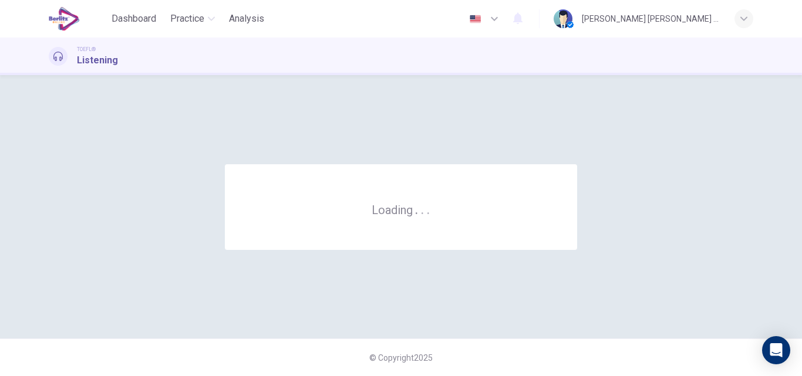
scroll to position [0, 0]
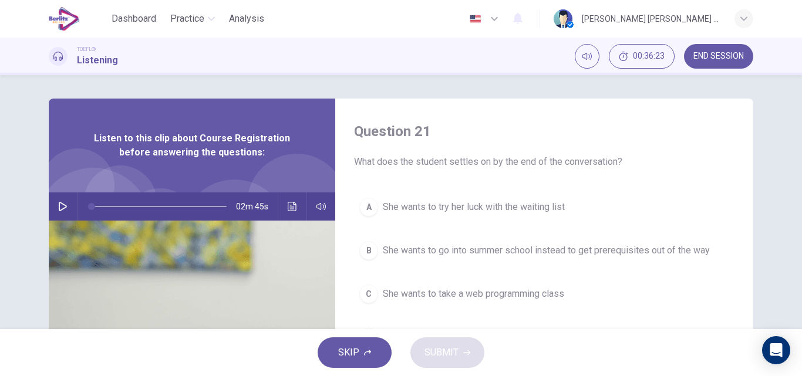
click at [58, 207] on icon "button" at bounding box center [62, 206] width 9 height 9
type input "*"
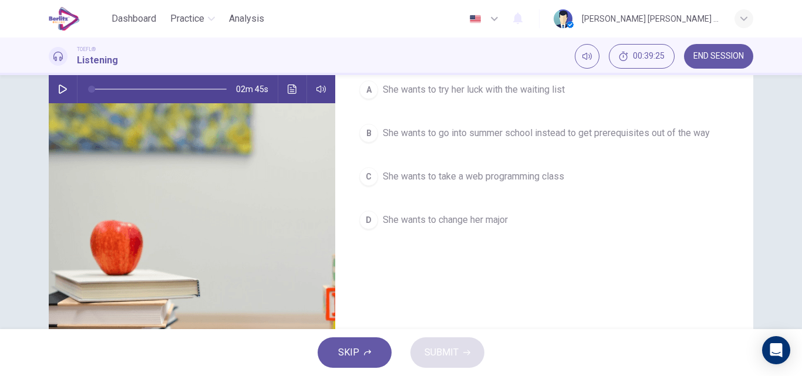
scroll to position [59, 0]
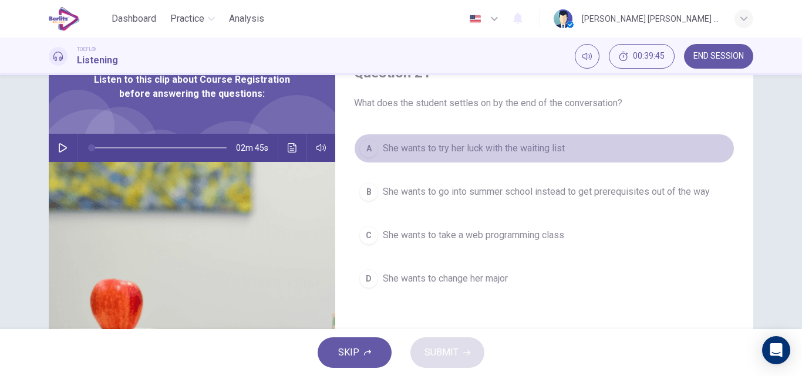
click at [522, 146] on span "She wants to try her luck with the waiting list" at bounding box center [474, 148] width 182 height 14
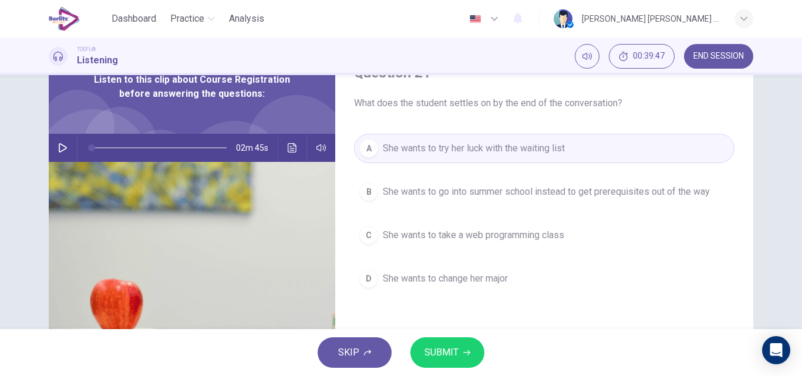
click at [444, 351] on span "SUBMIT" at bounding box center [441, 352] width 34 height 16
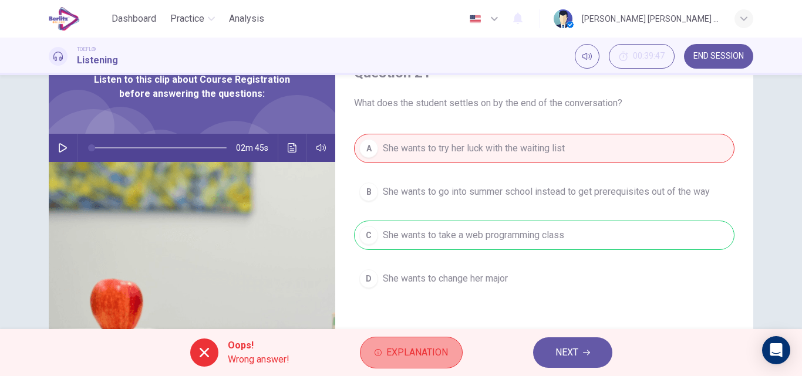
click at [422, 354] on span "Explanation" at bounding box center [417, 352] width 62 height 16
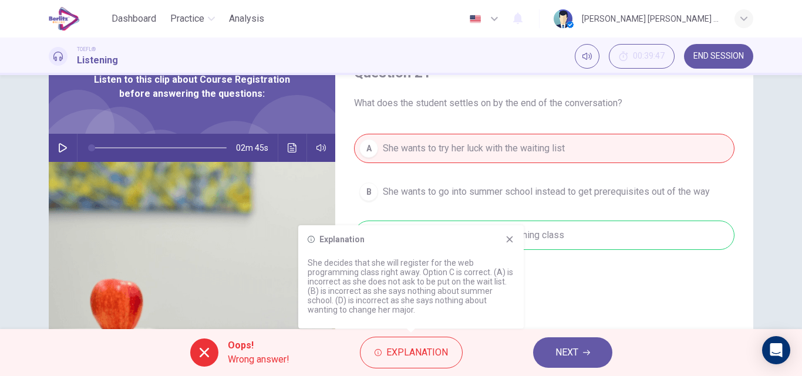
click at [511, 239] on icon at bounding box center [509, 239] width 9 height 9
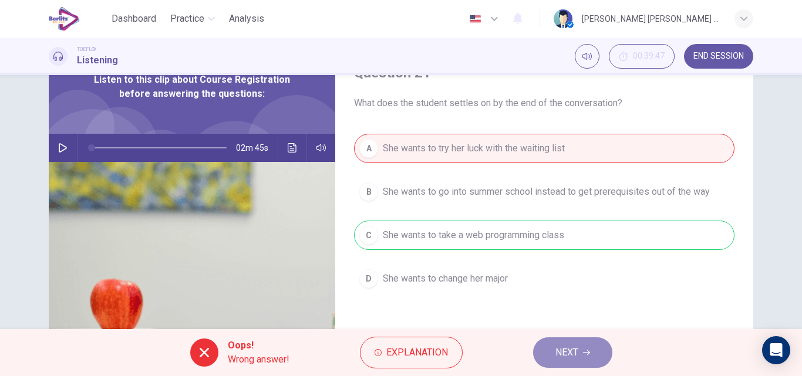
click at [576, 350] on span "NEXT" at bounding box center [566, 352] width 23 height 16
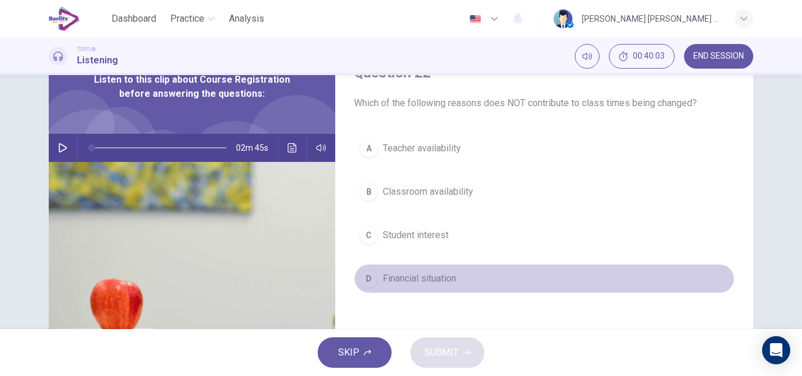
click at [437, 279] on span "Financial situation" at bounding box center [419, 279] width 73 height 14
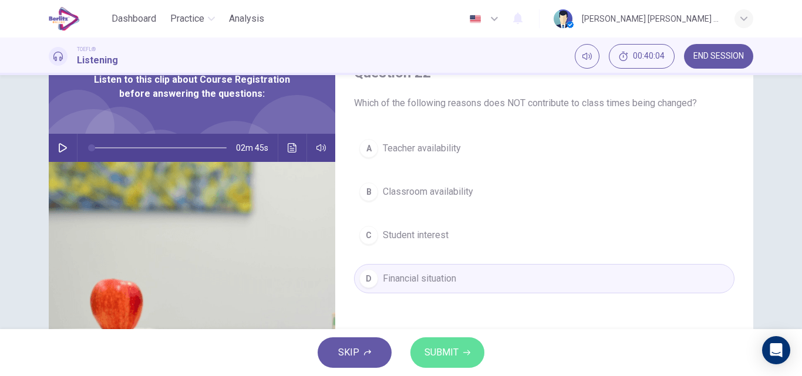
click at [443, 357] on span "SUBMIT" at bounding box center [441, 352] width 34 height 16
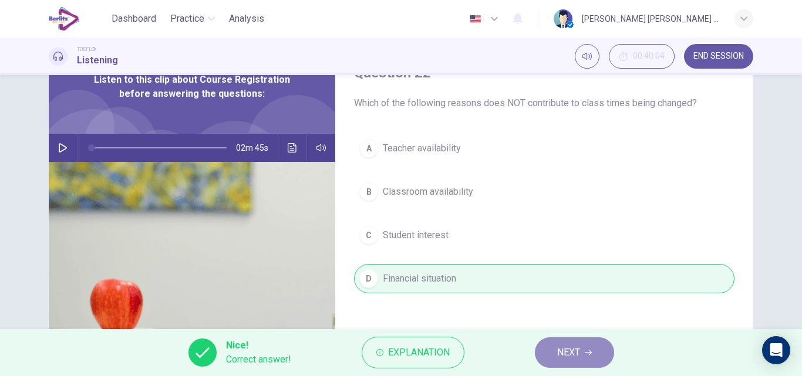
click at [592, 356] on icon "button" at bounding box center [588, 352] width 7 height 7
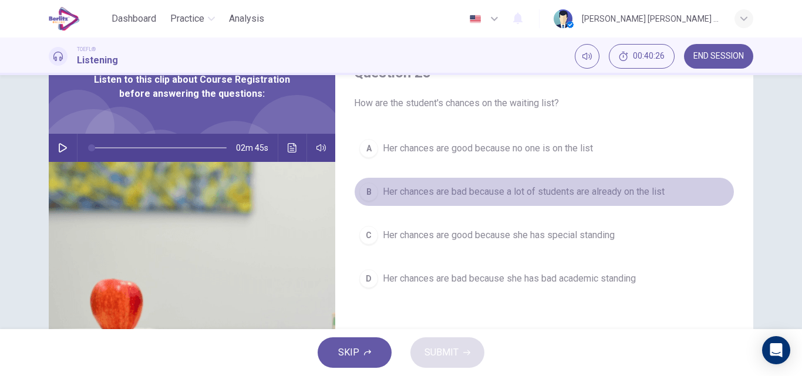
click at [588, 195] on span "Her chances are bad because a lot of students are already on the list" at bounding box center [524, 192] width 282 height 14
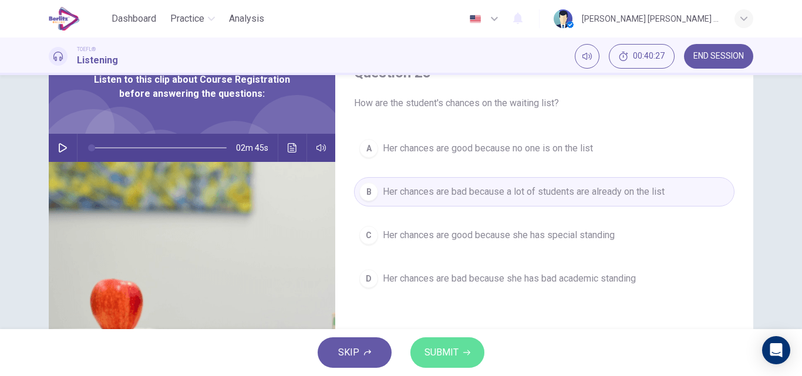
click at [460, 354] on button "SUBMIT" at bounding box center [447, 352] width 74 height 31
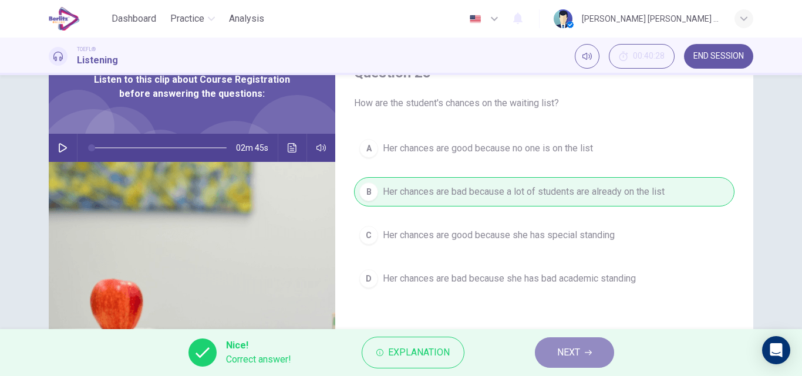
click at [578, 356] on span "NEXT" at bounding box center [568, 352] width 23 height 16
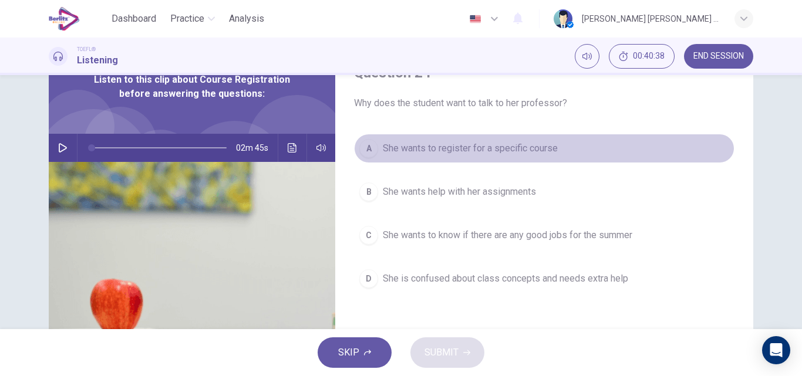
click at [512, 156] on button "A She wants to register for a specific course" at bounding box center [544, 148] width 380 height 29
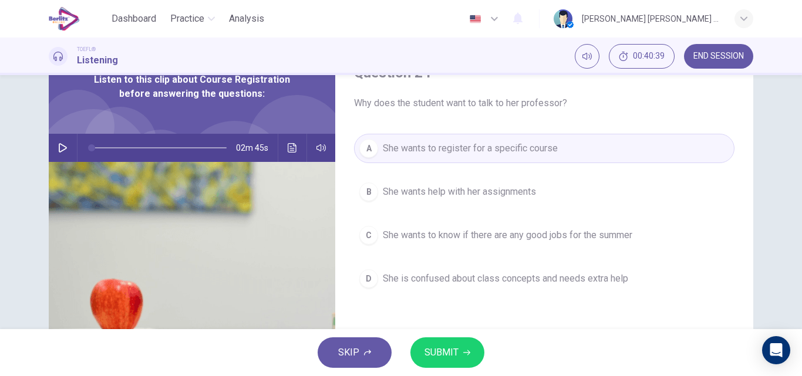
click at [447, 352] on span "SUBMIT" at bounding box center [441, 352] width 34 height 16
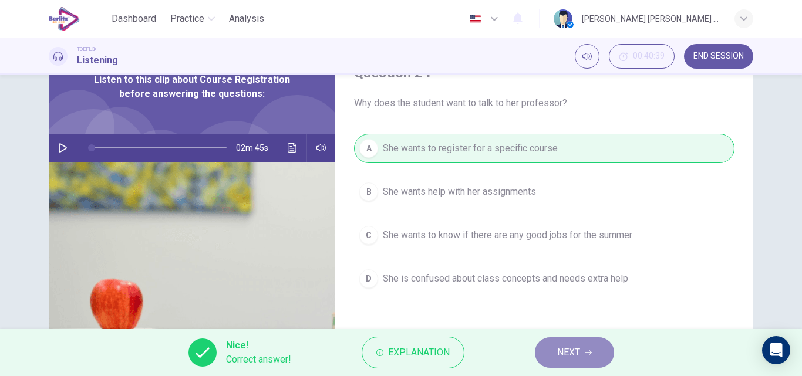
click at [566, 352] on span "NEXT" at bounding box center [568, 352] width 23 height 16
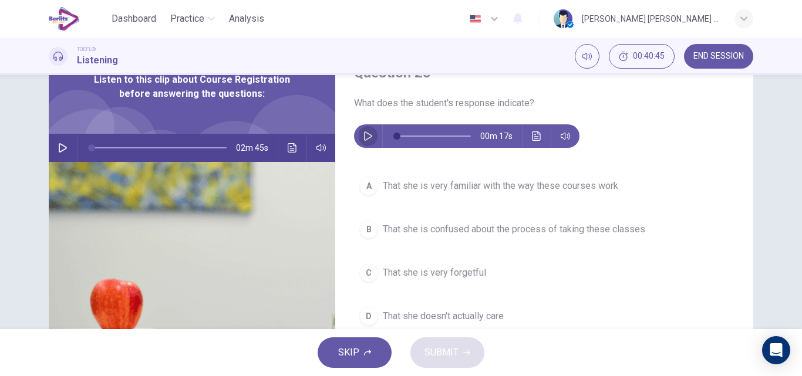
click at [363, 137] on icon "button" at bounding box center [367, 135] width 9 height 9
type input "*"
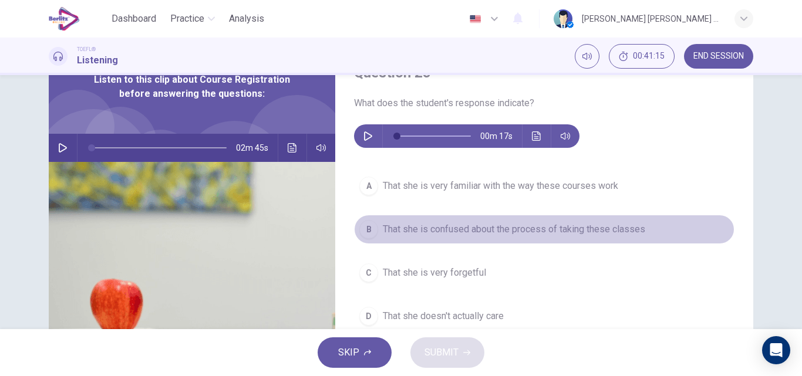
click at [475, 231] on span "That she is confused about the process of taking these classes" at bounding box center [514, 229] width 262 height 14
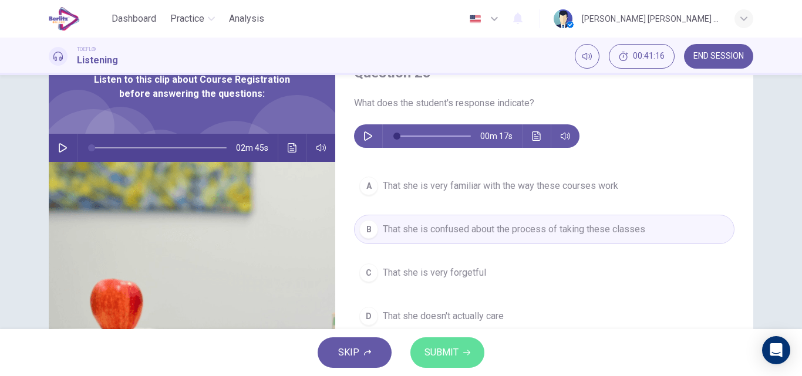
click at [458, 355] on button "SUBMIT" at bounding box center [447, 352] width 74 height 31
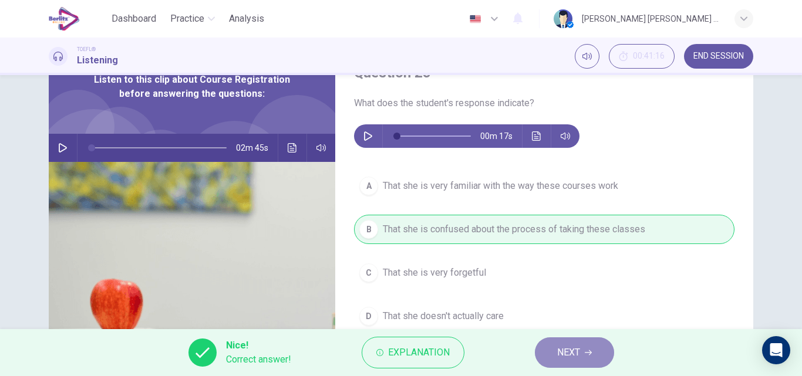
click at [566, 359] on span "NEXT" at bounding box center [568, 352] width 23 height 16
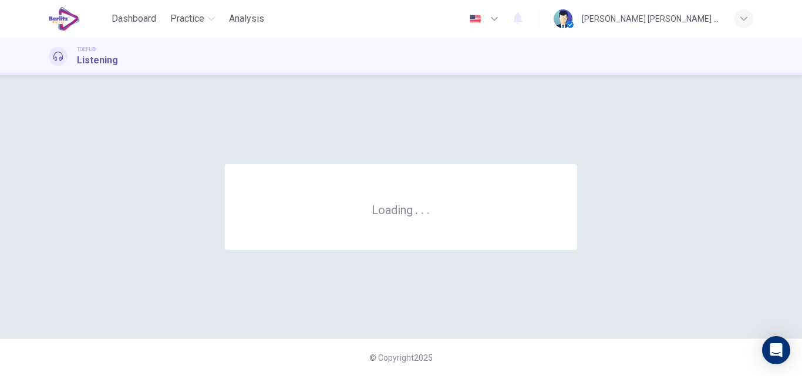
scroll to position [0, 0]
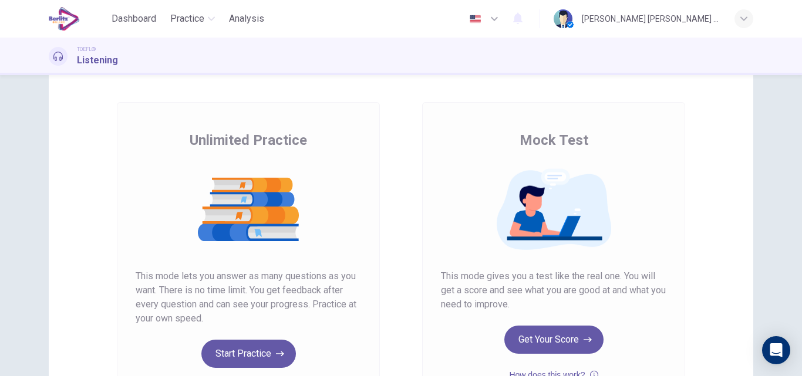
scroll to position [176, 0]
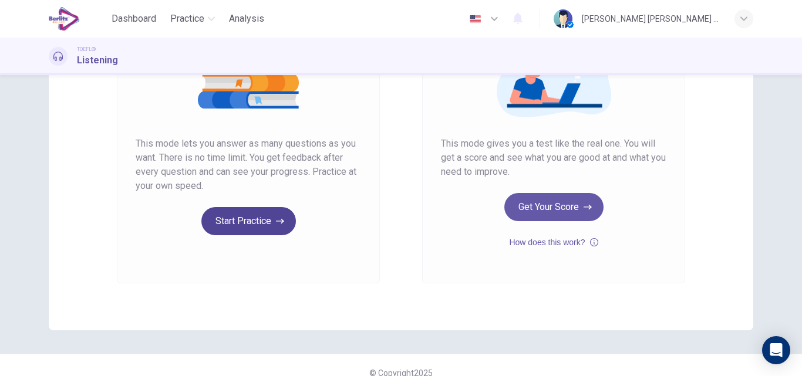
click at [245, 226] on button "Start Practice" at bounding box center [248, 221] width 94 height 28
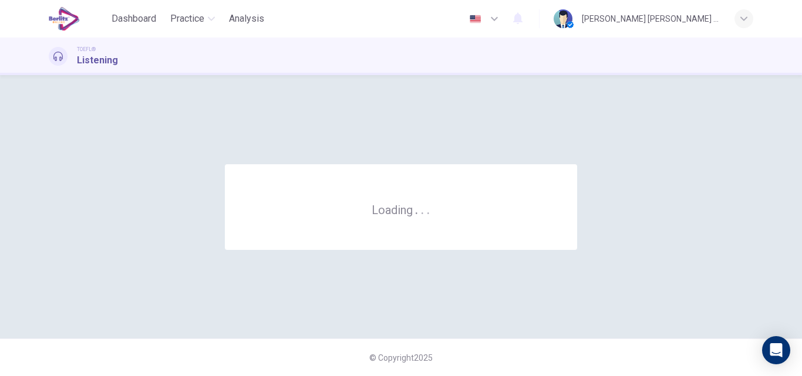
scroll to position [0, 0]
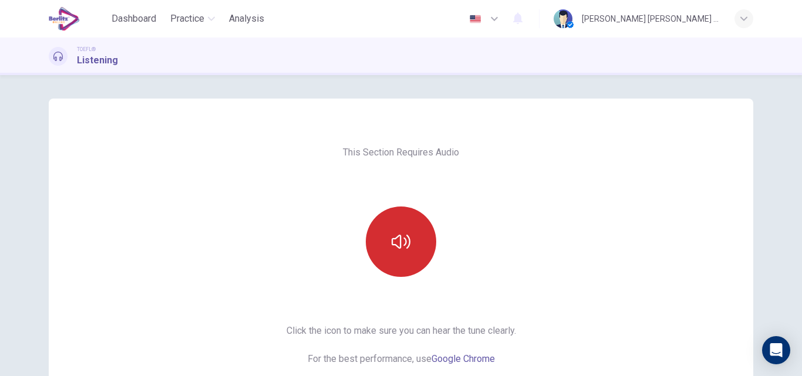
click at [386, 242] on button "button" at bounding box center [401, 242] width 70 height 70
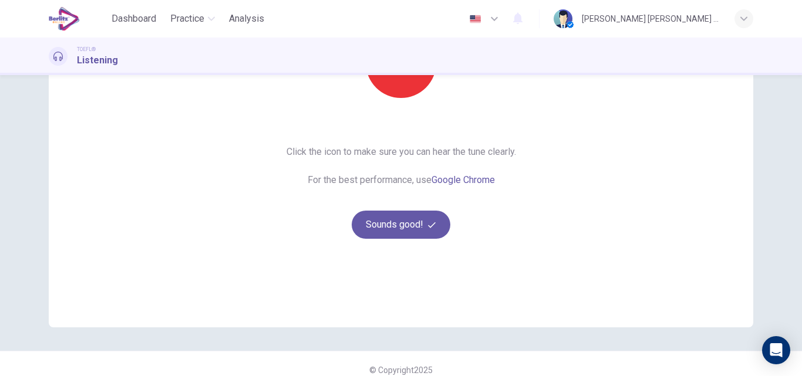
scroll to position [191, 0]
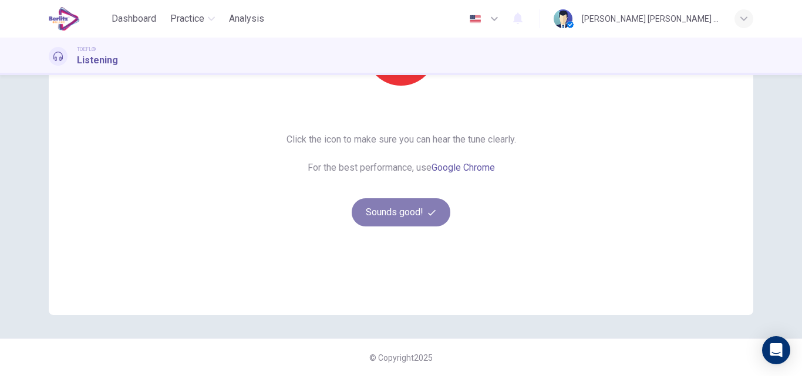
click at [417, 215] on button "Sounds good!" at bounding box center [401, 212] width 99 height 28
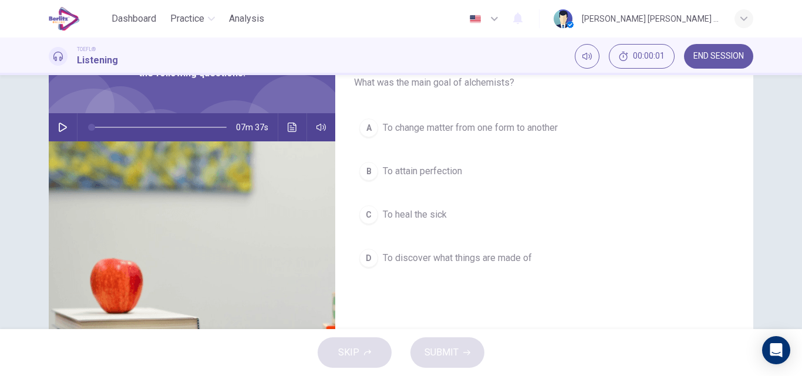
scroll to position [15, 0]
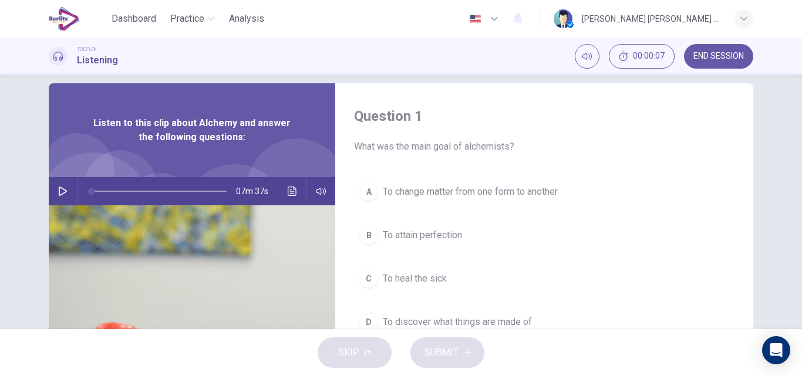
click at [58, 192] on icon "button" at bounding box center [62, 191] width 9 height 9
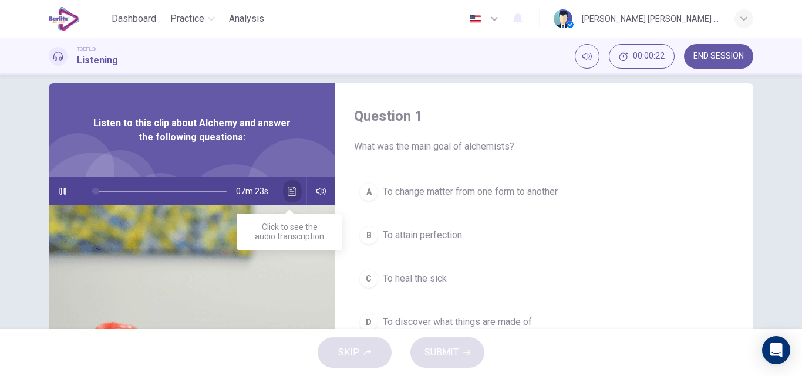
click at [292, 188] on icon "Click to see the audio transcription" at bounding box center [292, 191] width 9 height 9
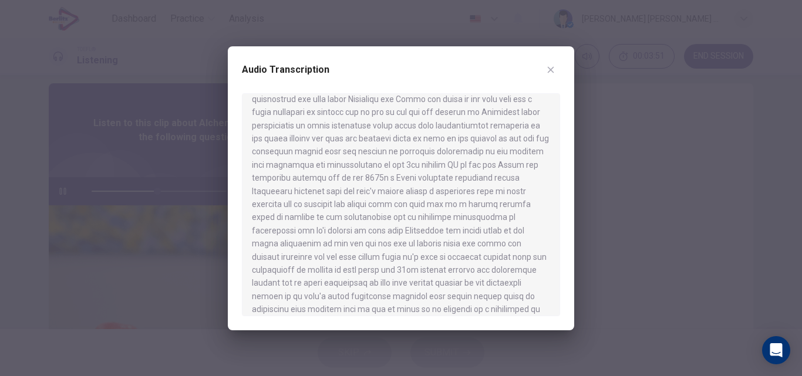
scroll to position [352, 0]
drag, startPoint x: 559, startPoint y: 210, endPoint x: 558, endPoint y: 224, distance: 14.1
click at [558, 224] on div at bounding box center [401, 204] width 318 height 223
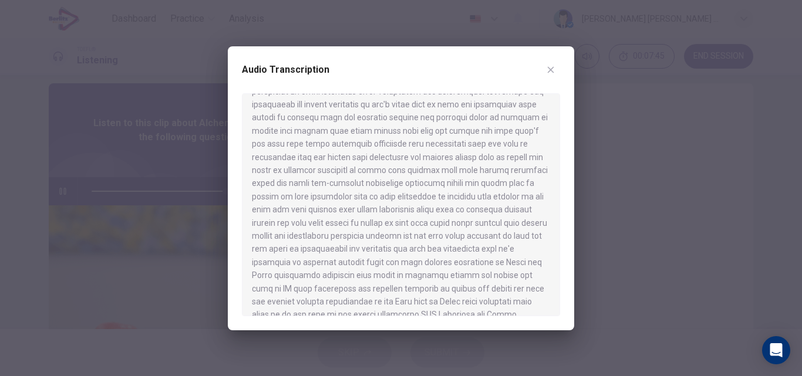
scroll to position [0, 0]
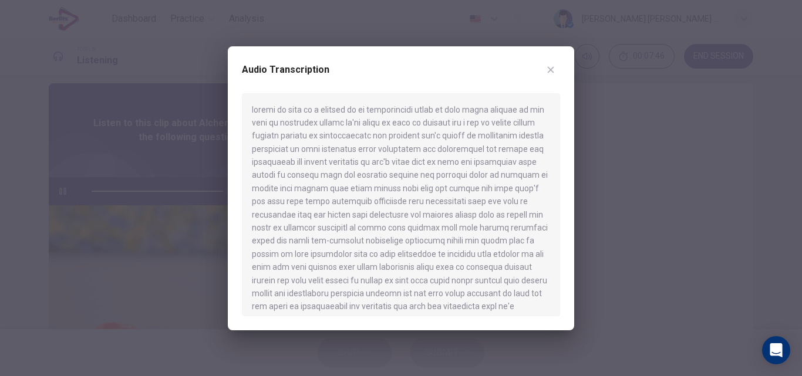
type input "*"
click at [555, 71] on icon "button" at bounding box center [550, 69] width 9 height 9
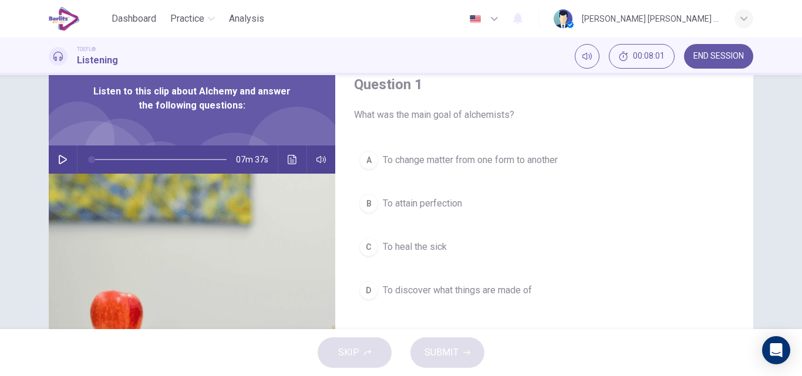
scroll to position [74, 0]
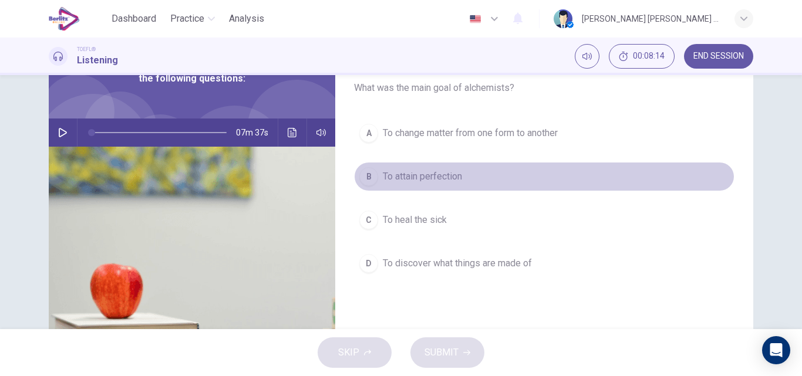
drag, startPoint x: 414, startPoint y: 176, endPoint x: 446, endPoint y: 205, distance: 43.2
click at [414, 176] on span "To attain perfection" at bounding box center [422, 177] width 79 height 14
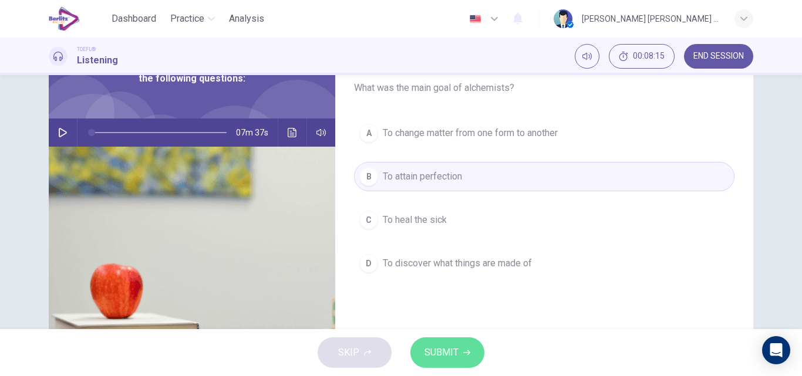
click at [448, 347] on span "SUBMIT" at bounding box center [441, 352] width 34 height 16
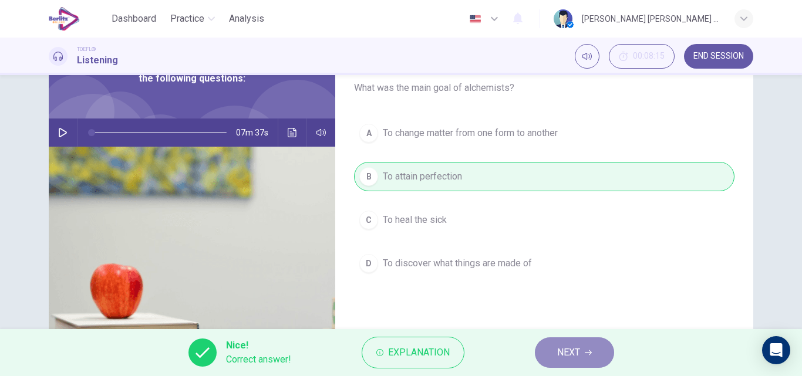
click at [564, 357] on span "NEXT" at bounding box center [568, 352] width 23 height 16
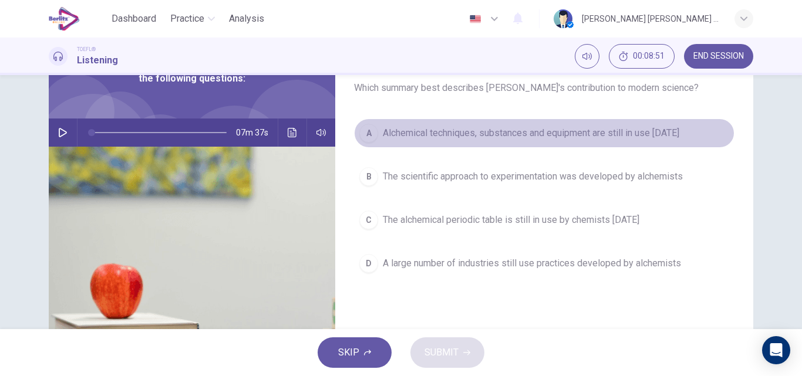
drag, startPoint x: 437, startPoint y: 132, endPoint x: 519, endPoint y: 325, distance: 209.8
click at [438, 132] on span "Alchemical techniques, substances and equipment are still in use [DATE]" at bounding box center [531, 133] width 296 height 14
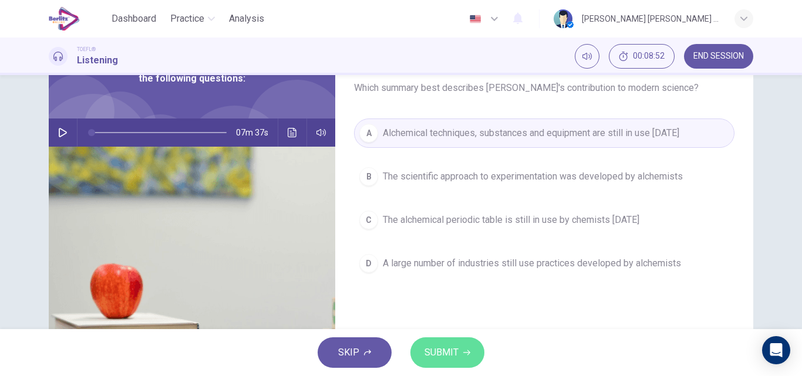
click at [456, 344] on span "SUBMIT" at bounding box center [441, 352] width 34 height 16
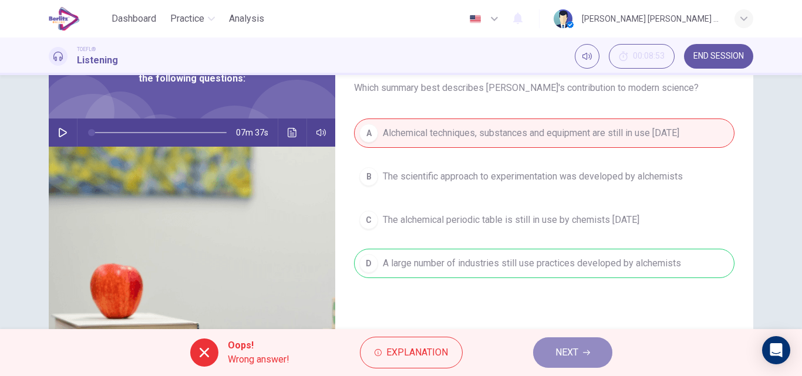
click at [586, 354] on icon "button" at bounding box center [586, 352] width 7 height 7
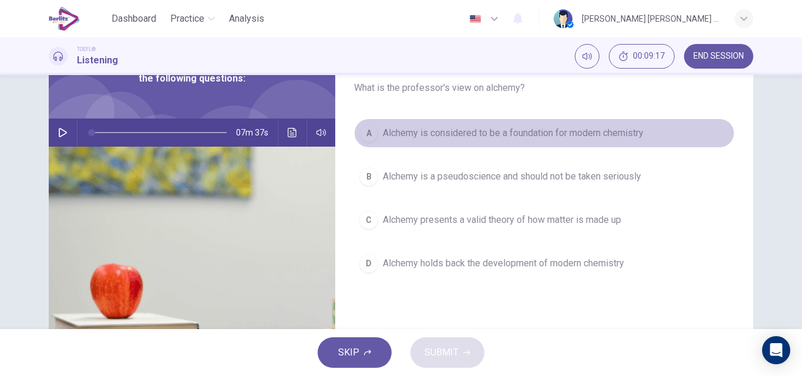
click at [511, 132] on span "Alchemy is considered to be a foundation for modern chemistry" at bounding box center [513, 133] width 261 height 14
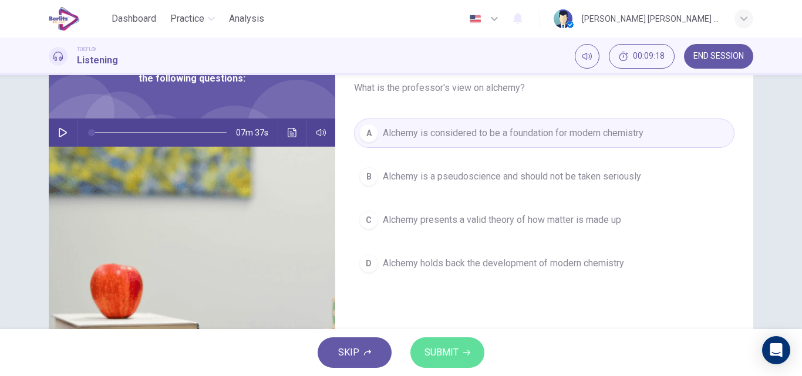
click at [455, 352] on span "SUBMIT" at bounding box center [441, 352] width 34 height 16
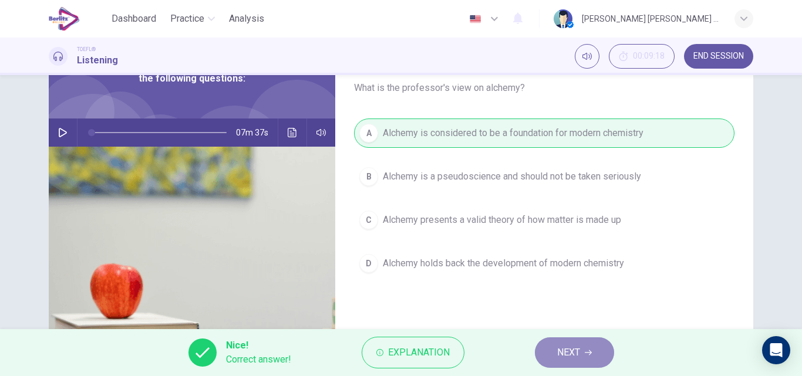
click at [560, 356] on span "NEXT" at bounding box center [568, 352] width 23 height 16
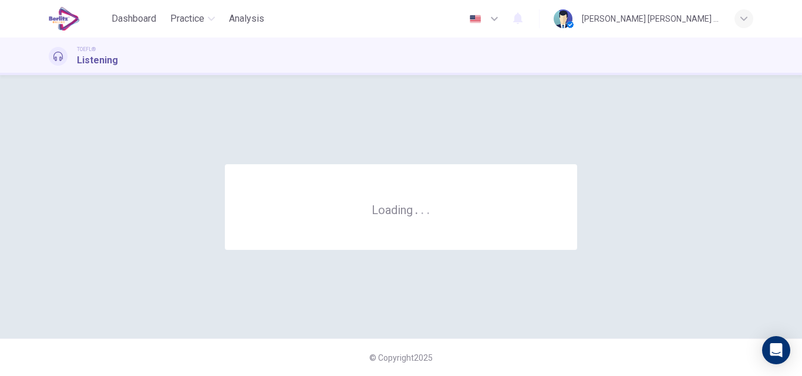
scroll to position [0, 0]
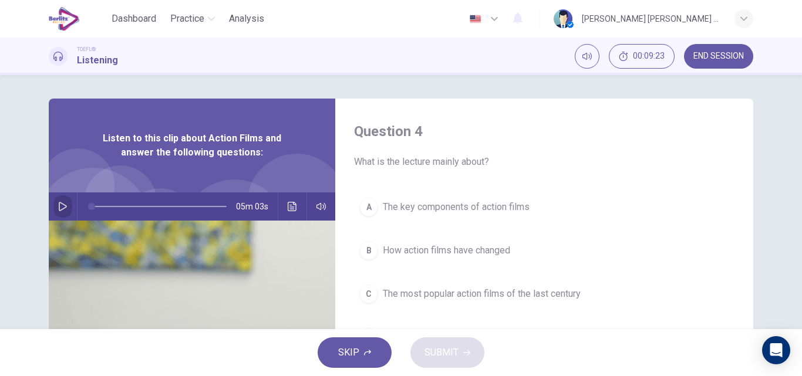
click at [60, 208] on icon "button" at bounding box center [62, 206] width 9 height 9
type input "*"
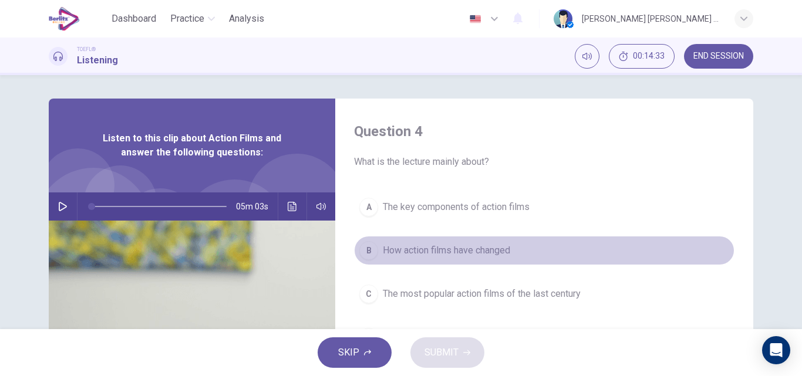
click at [481, 253] on span "How action films have changed" at bounding box center [446, 251] width 127 height 14
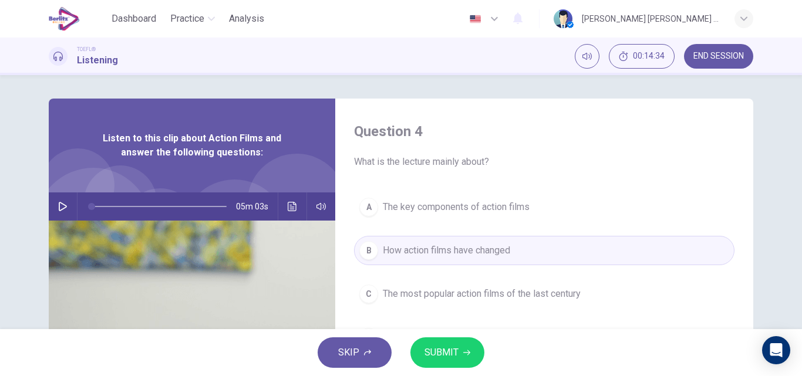
click at [455, 352] on span "SUBMIT" at bounding box center [441, 352] width 34 height 16
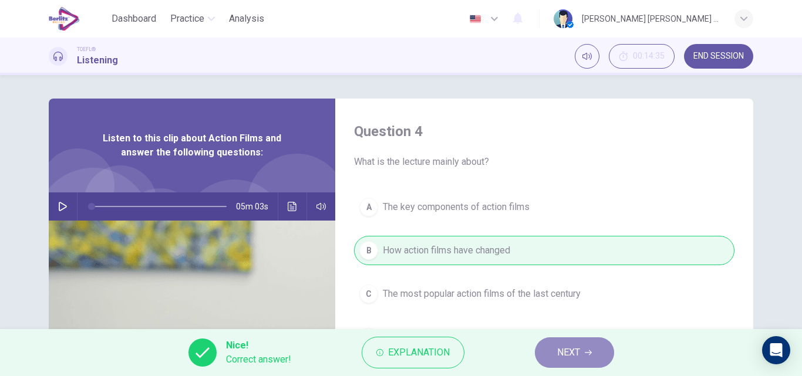
click at [566, 360] on span "NEXT" at bounding box center [568, 352] width 23 height 16
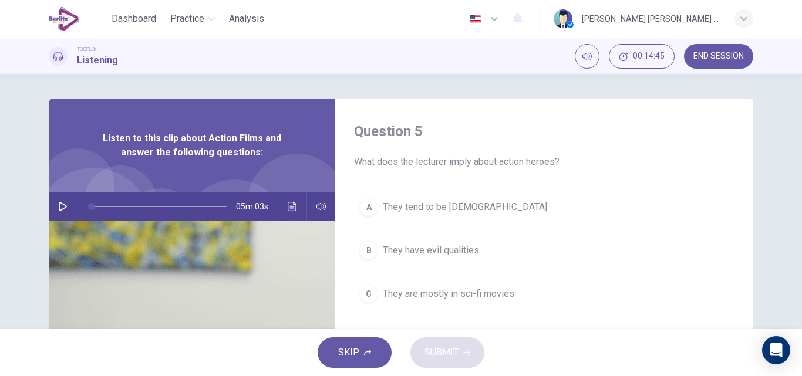
scroll to position [59, 0]
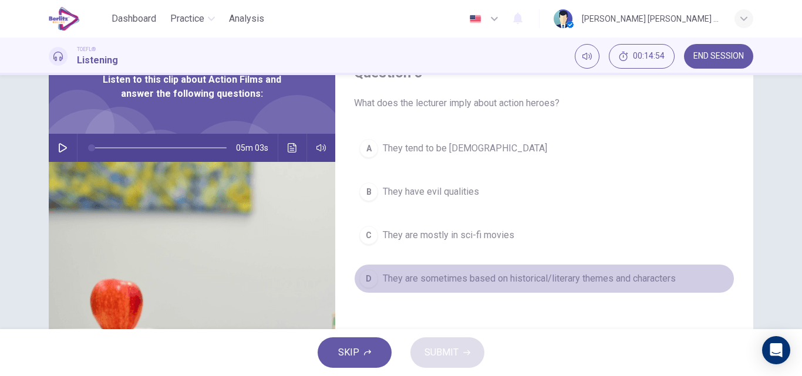
click at [512, 279] on span "They are sometimes based on historical/literary themes and characters" at bounding box center [529, 279] width 293 height 14
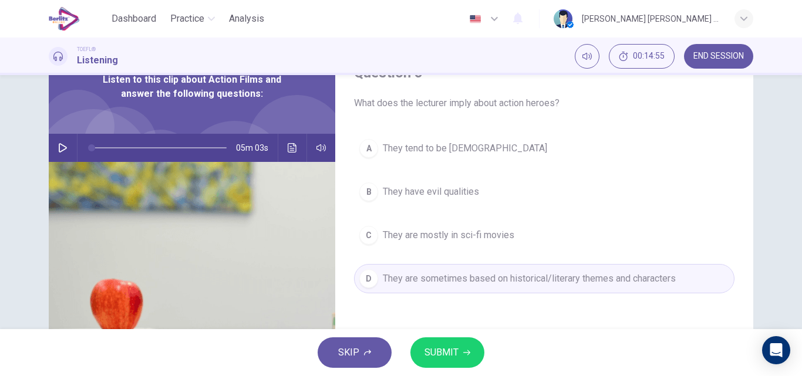
click at [436, 359] on span "SUBMIT" at bounding box center [441, 352] width 34 height 16
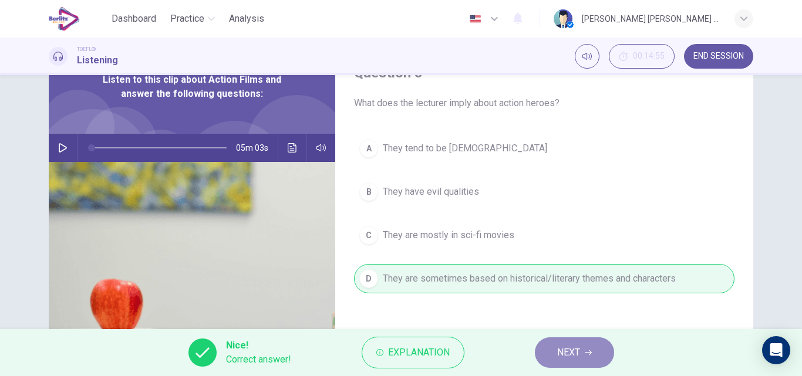
click at [570, 358] on span "NEXT" at bounding box center [568, 352] width 23 height 16
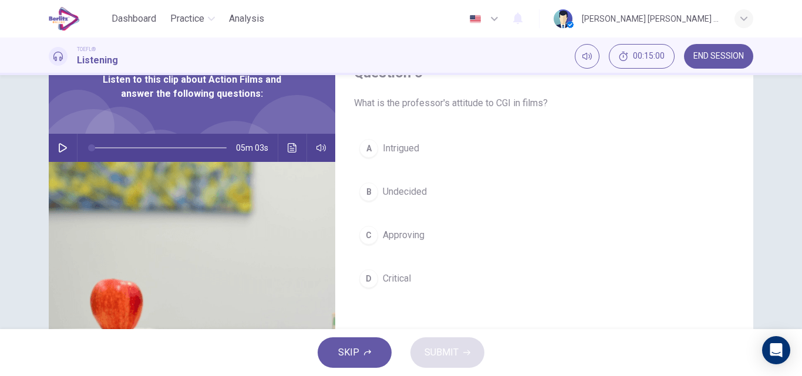
click at [402, 279] on span "Critical" at bounding box center [397, 279] width 28 height 14
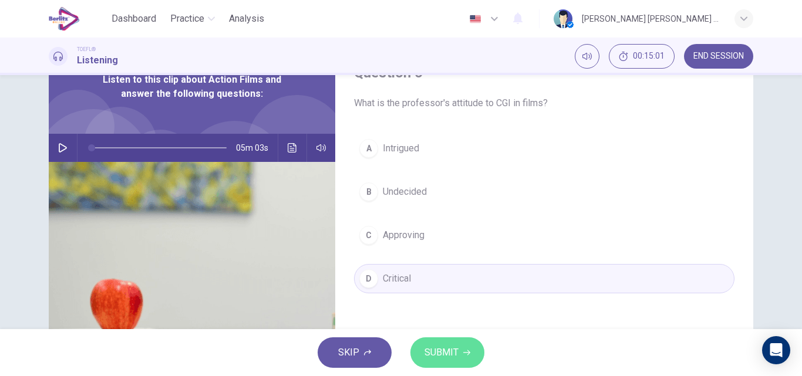
click at [437, 356] on span "SUBMIT" at bounding box center [441, 352] width 34 height 16
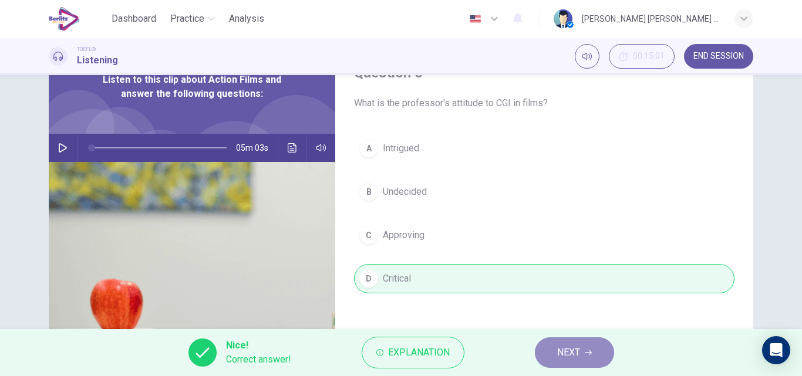
click at [591, 347] on button "NEXT" at bounding box center [574, 352] width 79 height 31
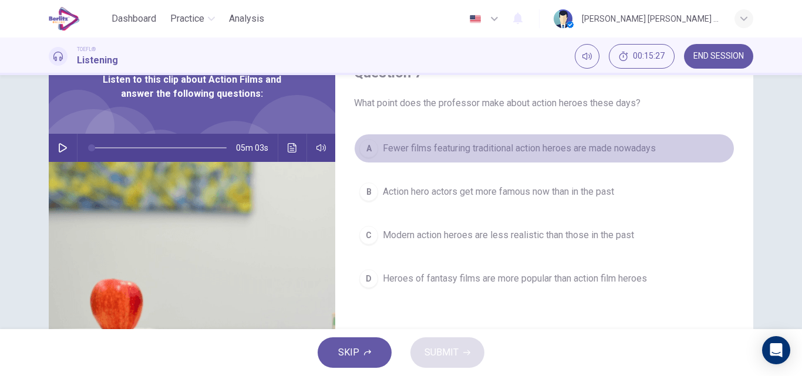
click at [493, 148] on span "Fewer films featuring traditional action heroes are made nowadays" at bounding box center [519, 148] width 273 height 14
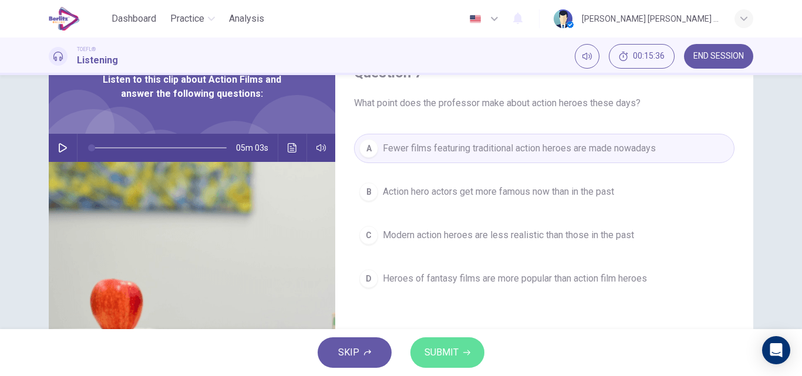
click at [467, 352] on icon "button" at bounding box center [466, 352] width 7 height 7
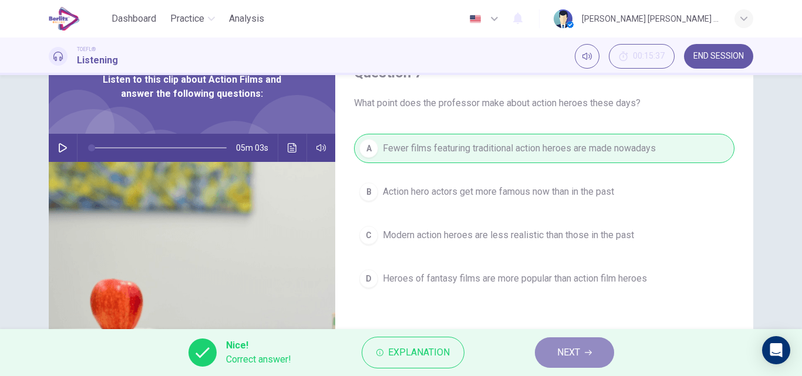
click at [578, 353] on span "NEXT" at bounding box center [568, 352] width 23 height 16
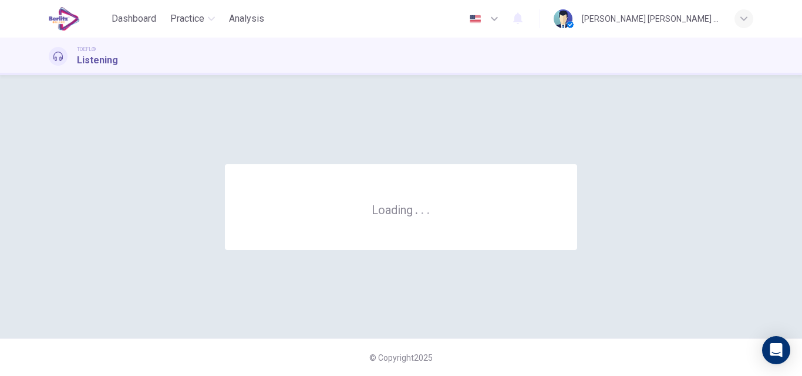
scroll to position [0, 0]
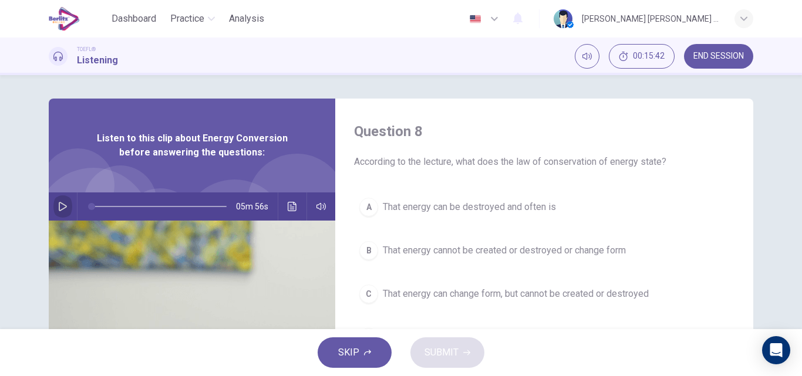
click at [60, 208] on icon "button" at bounding box center [62, 206] width 9 height 9
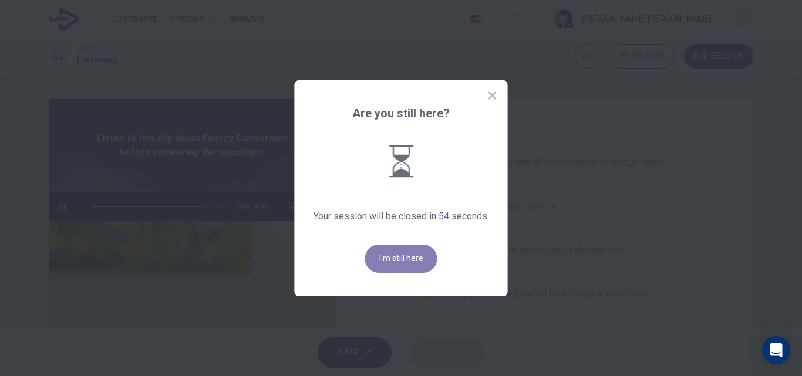
click at [386, 262] on button "I'm still here" at bounding box center [401, 259] width 72 height 28
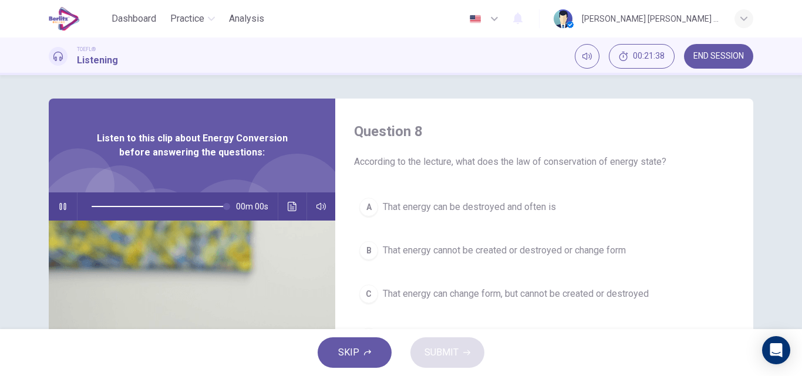
type input "*"
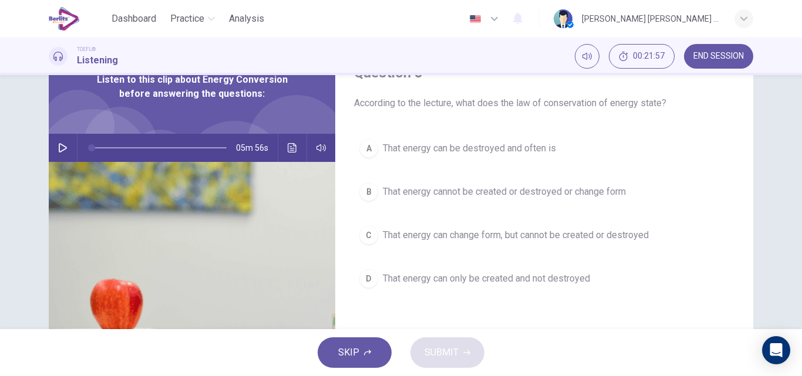
click at [553, 238] on span "That energy can change form, but cannot be created or destroyed" at bounding box center [516, 235] width 266 height 14
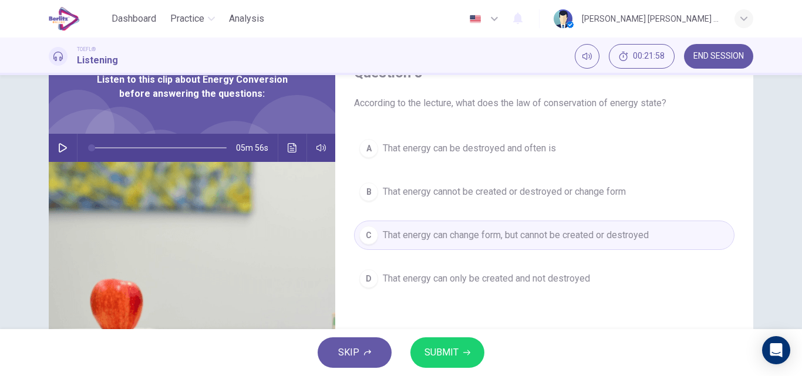
click at [443, 354] on span "SUBMIT" at bounding box center [441, 352] width 34 height 16
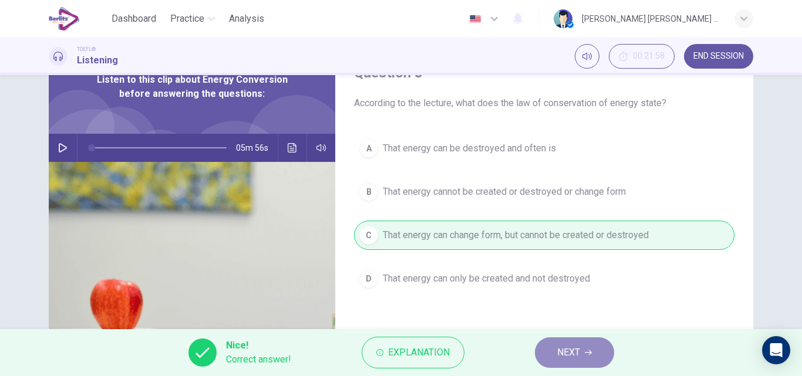
click at [558, 347] on span "NEXT" at bounding box center [568, 352] width 23 height 16
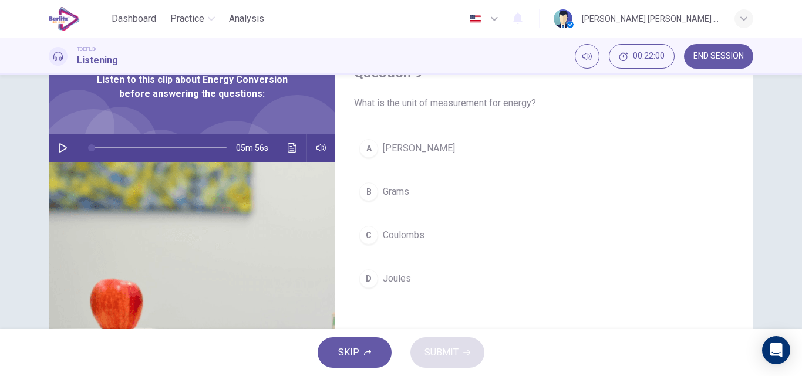
click at [395, 281] on span "Joules" at bounding box center [397, 279] width 28 height 14
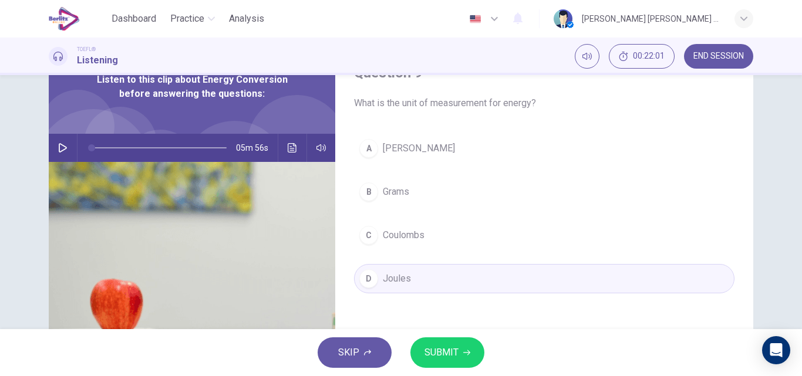
click at [441, 359] on span "SUBMIT" at bounding box center [441, 352] width 34 height 16
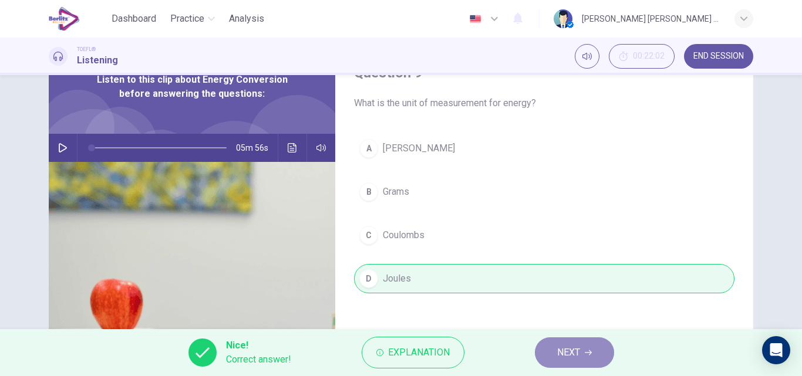
click at [577, 357] on span "NEXT" at bounding box center [568, 352] width 23 height 16
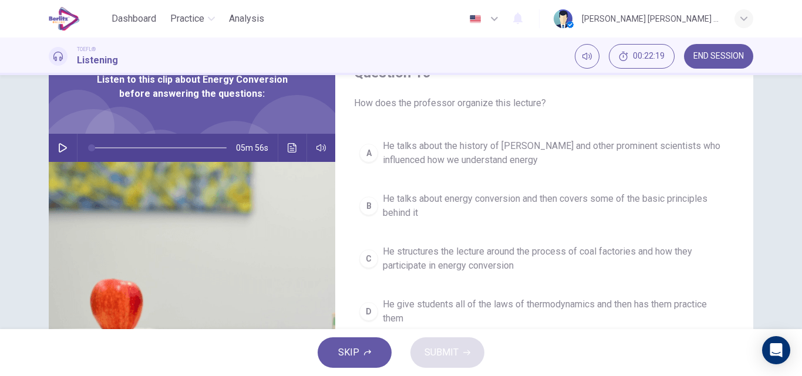
click at [603, 254] on span "He structures the lecture around the process of coal factories and how they par…" at bounding box center [556, 259] width 346 height 28
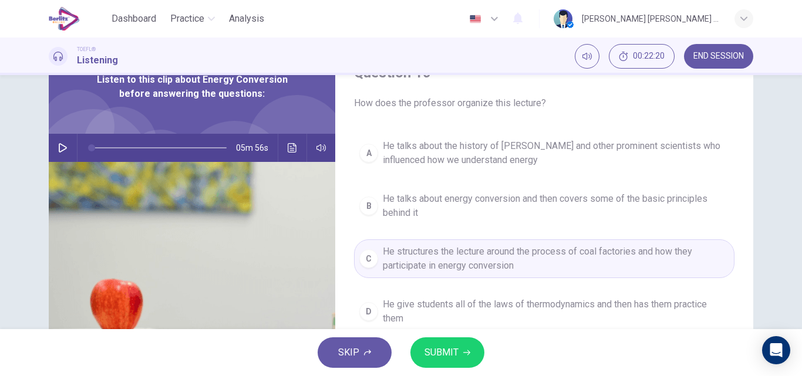
click at [468, 346] on button "SUBMIT" at bounding box center [447, 352] width 74 height 31
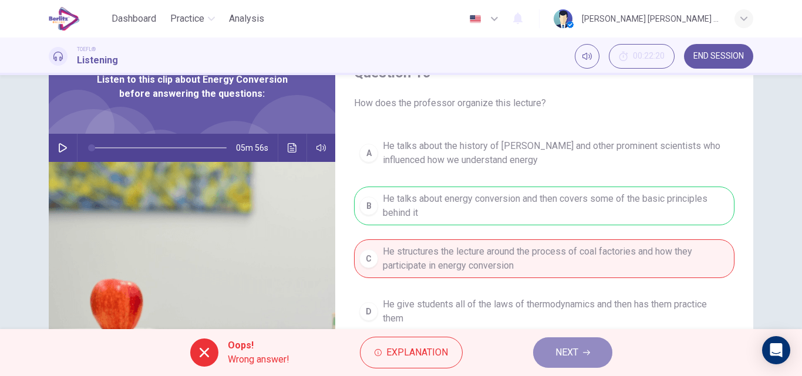
click at [566, 351] on span "NEXT" at bounding box center [566, 352] width 23 height 16
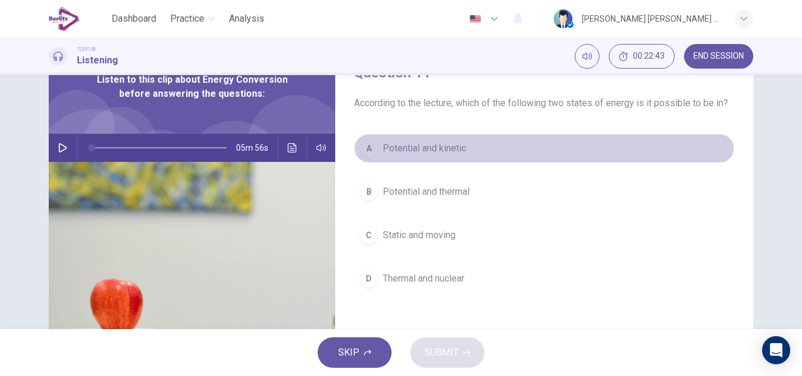
click at [413, 153] on span "Potential and kinetic" at bounding box center [424, 148] width 83 height 14
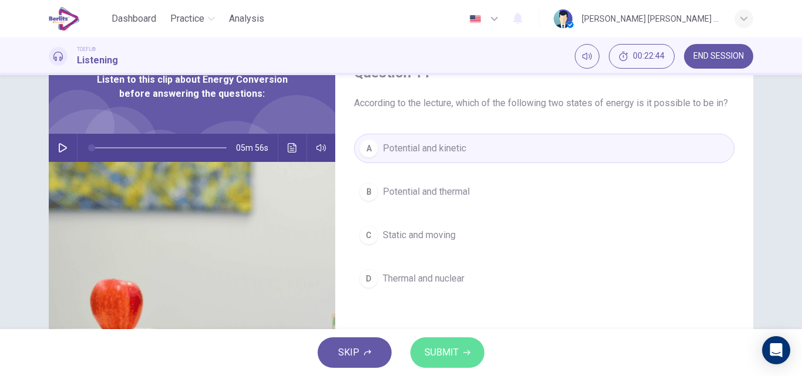
click at [454, 349] on span "SUBMIT" at bounding box center [441, 352] width 34 height 16
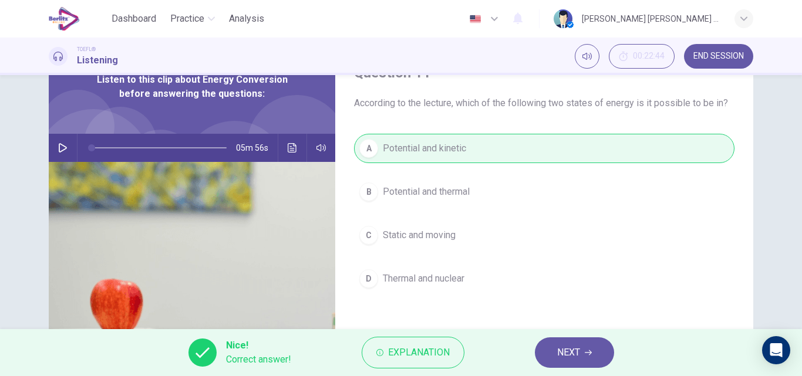
click at [573, 350] on span "NEXT" at bounding box center [568, 352] width 23 height 16
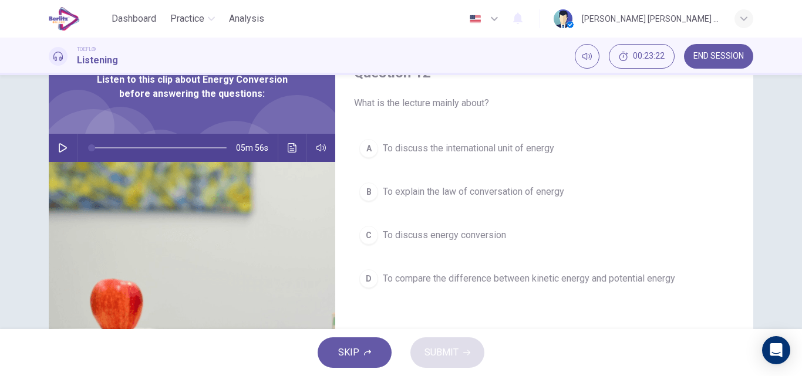
click at [468, 237] on span "To discuss energy conversion" at bounding box center [444, 235] width 123 height 14
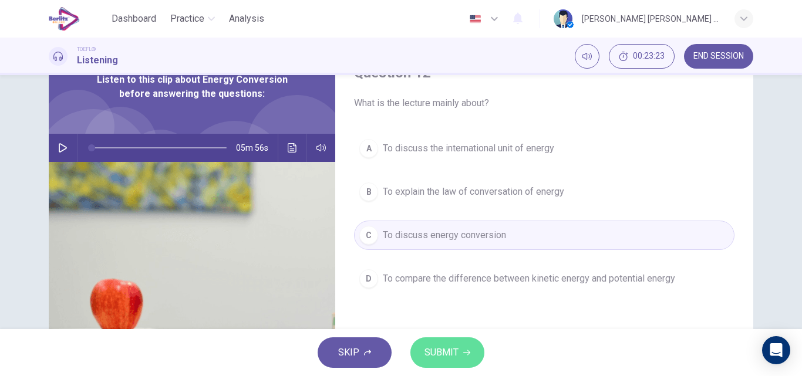
click at [445, 357] on span "SUBMIT" at bounding box center [441, 352] width 34 height 16
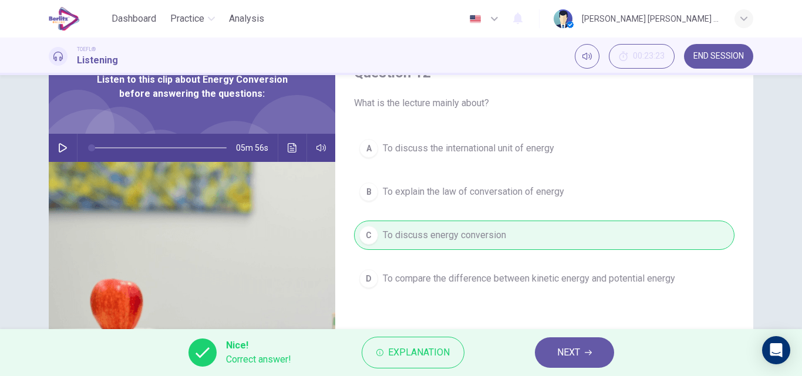
click at [568, 352] on span "NEXT" at bounding box center [568, 352] width 23 height 16
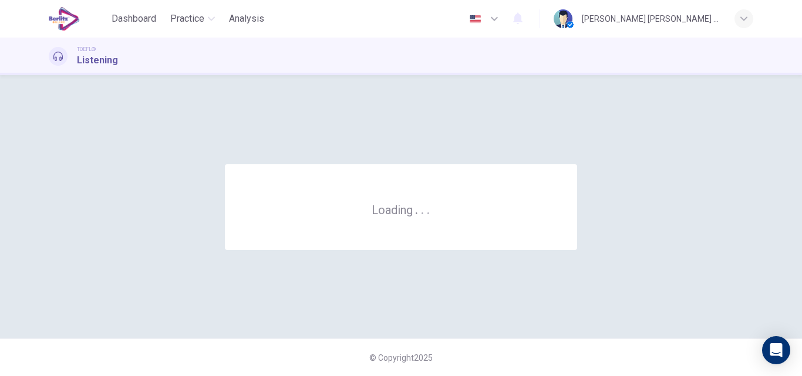
scroll to position [0, 0]
